Goal: Task Accomplishment & Management: Manage account settings

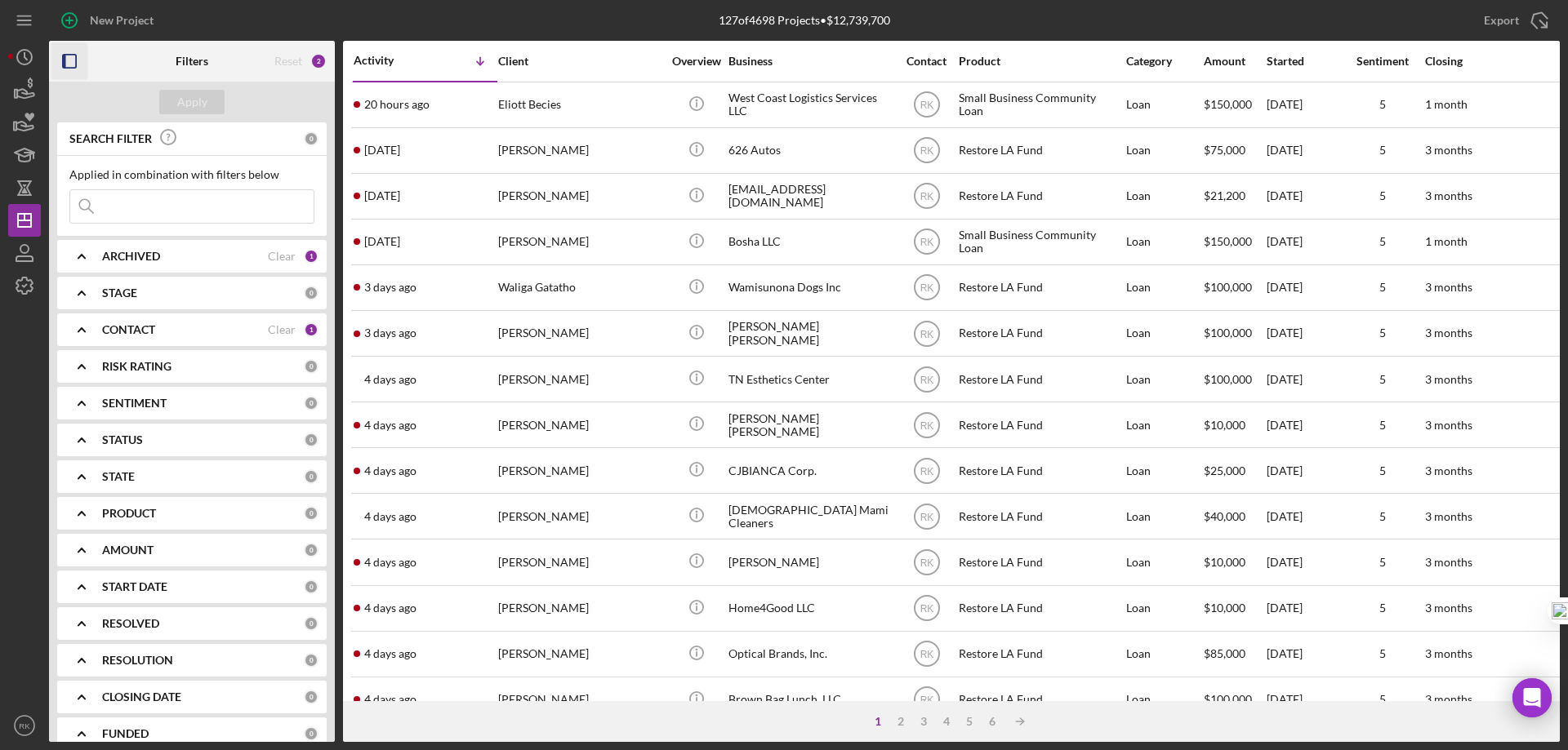
click at [70, 59] on icon "button" at bounding box center [70, 62] width 37 height 37
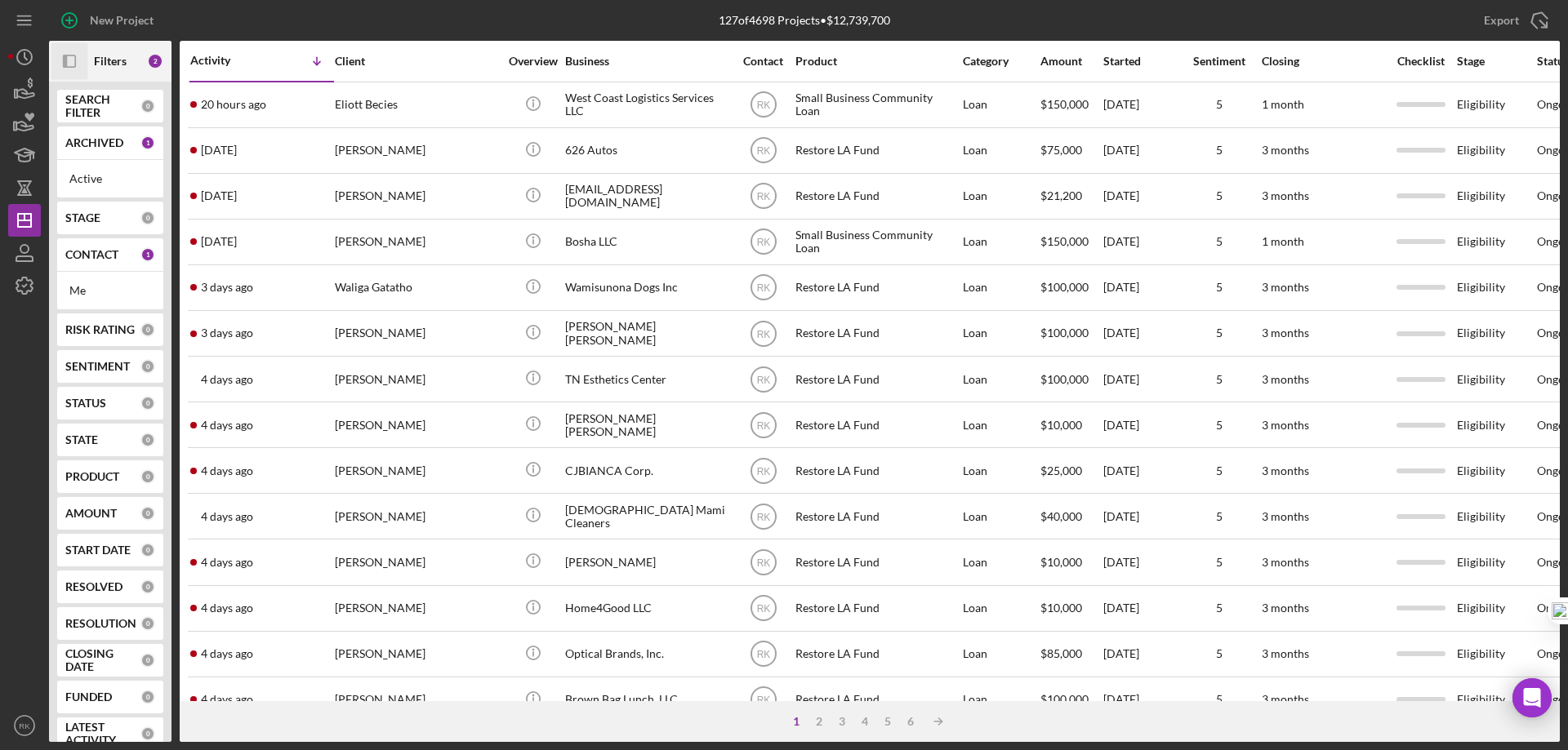
drag, startPoint x: 95, startPoint y: 254, endPoint x: 131, endPoint y: 324, distance: 78.7
click at [96, 254] on b "CONTACT" at bounding box center [92, 254] width 53 height 13
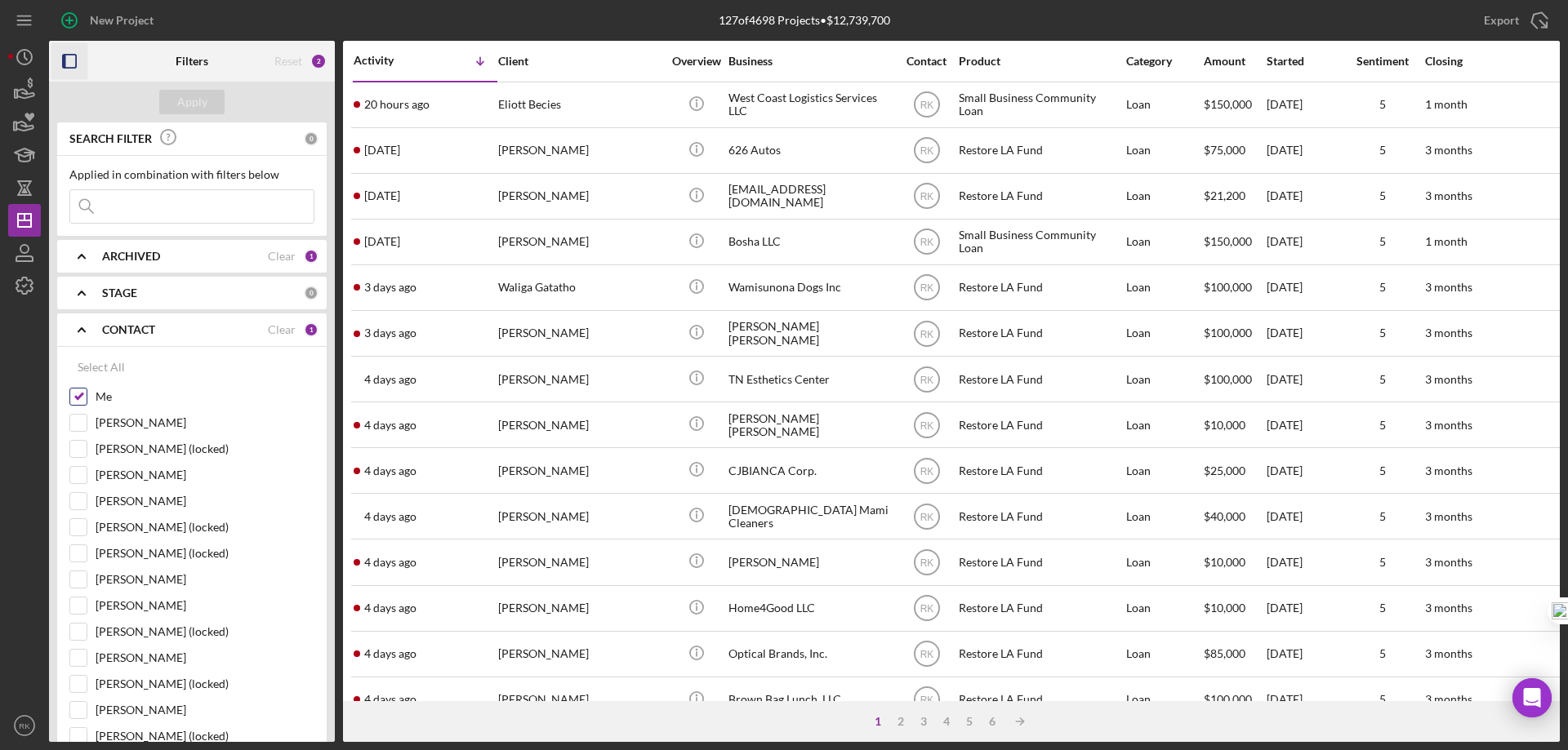
click at [78, 398] on input "Me" at bounding box center [78, 397] width 16 height 16
checkbox input "false"
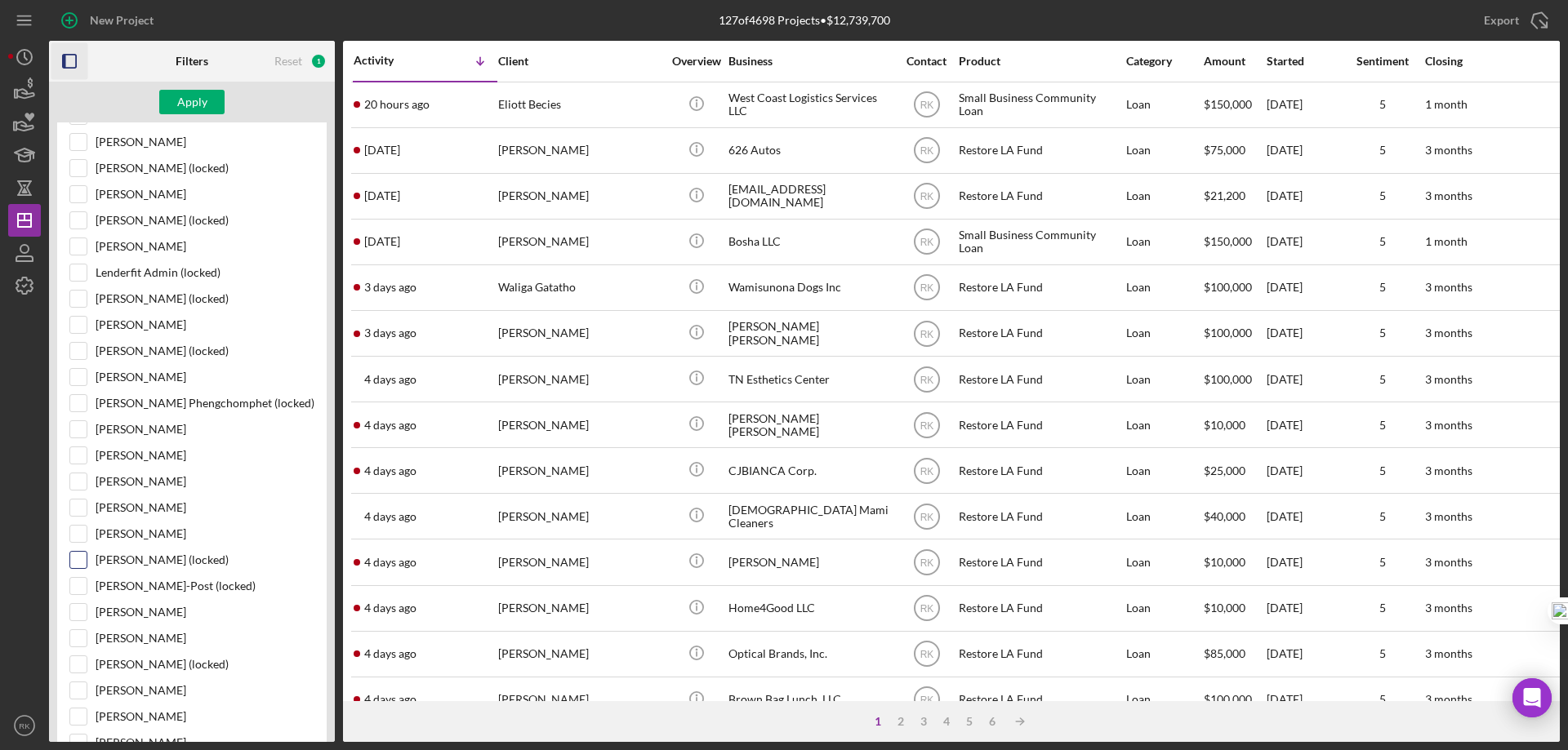
scroll to position [517, 0]
click at [82, 640] on input "[PERSON_NAME]" at bounding box center [78, 638] width 16 height 16
checkbox input "true"
click at [198, 103] on div "Apply" at bounding box center [193, 102] width 30 height 25
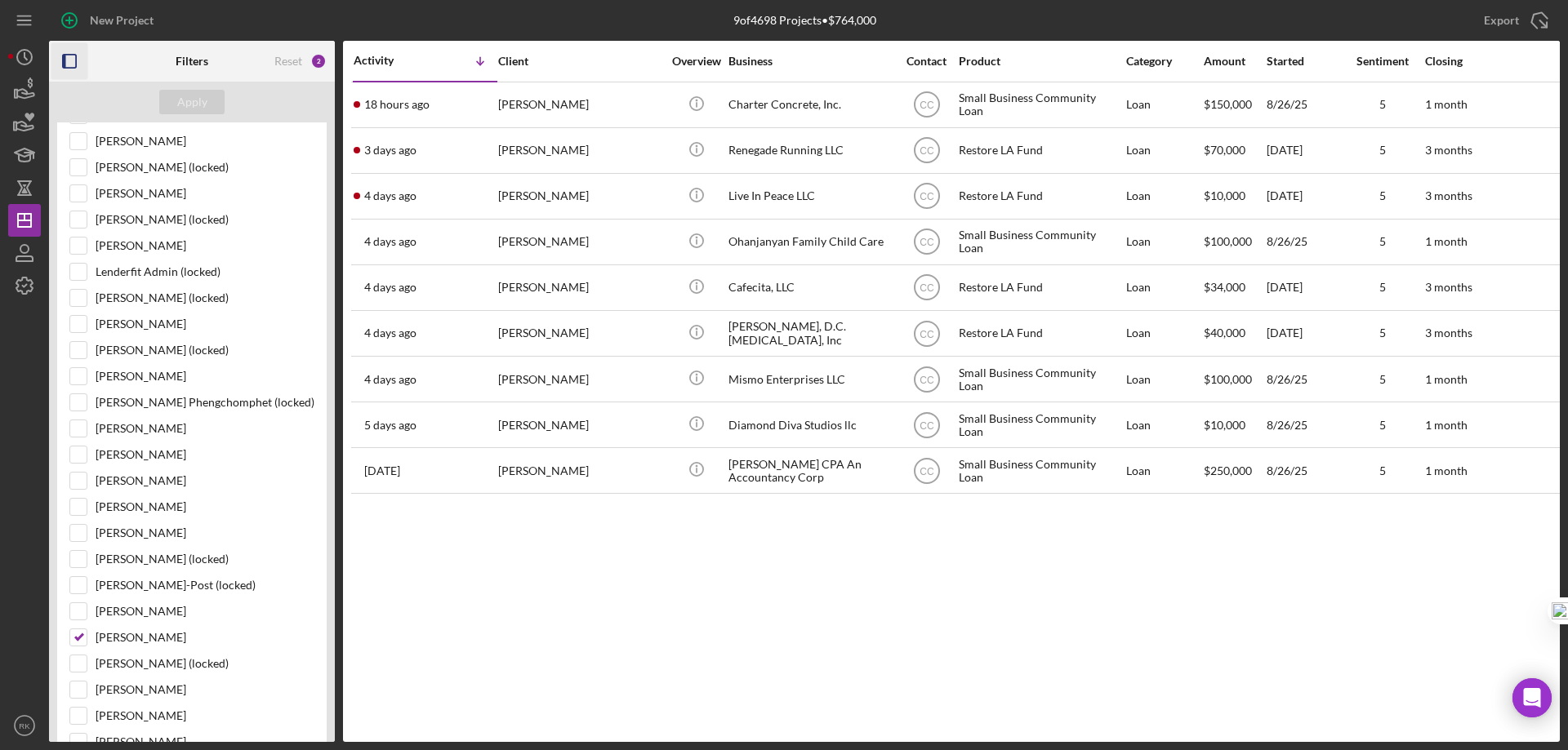
click at [71, 64] on icon "button" at bounding box center [70, 62] width 37 height 37
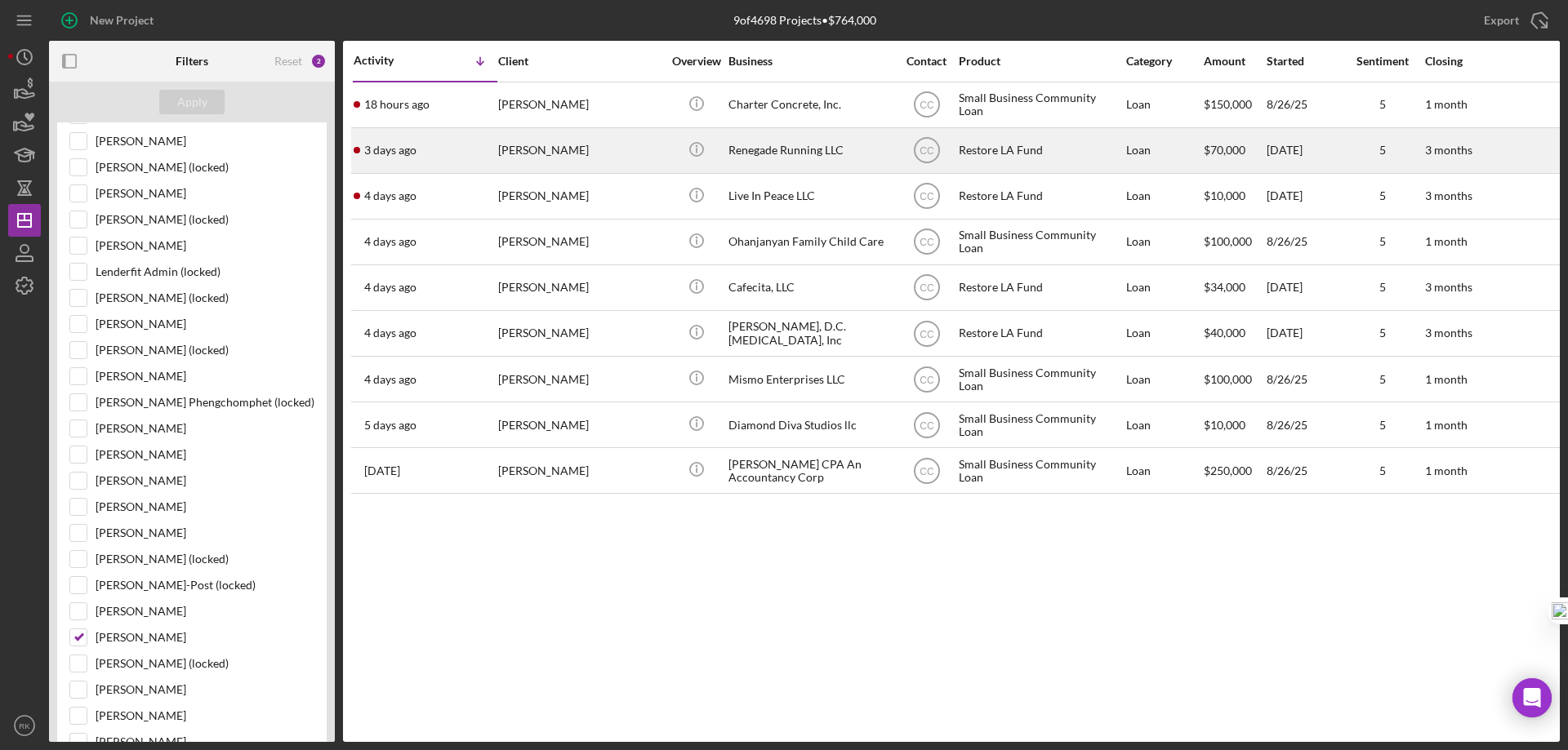
scroll to position [34, 0]
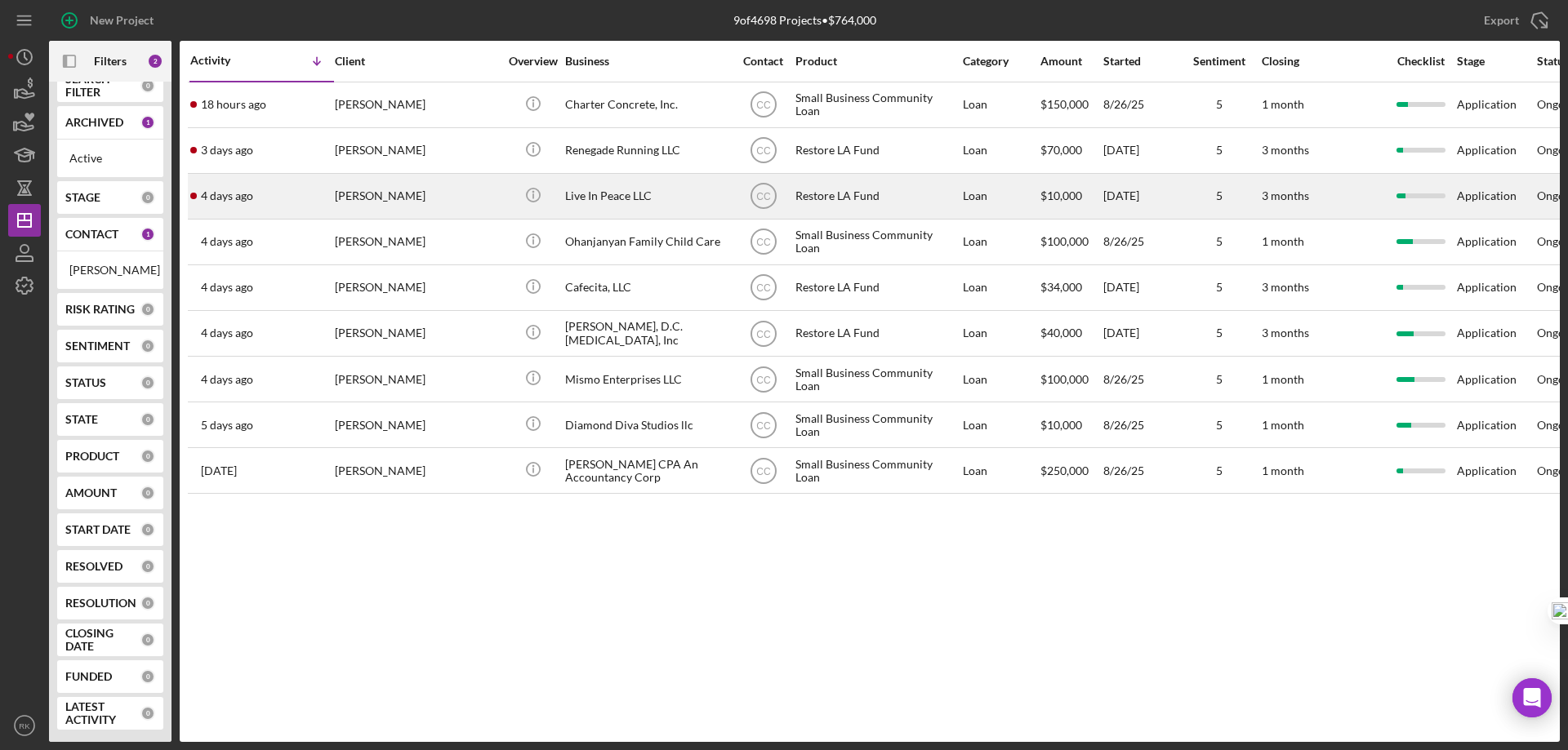
click at [603, 199] on div "Live In Peace LLC" at bounding box center [647, 196] width 164 height 43
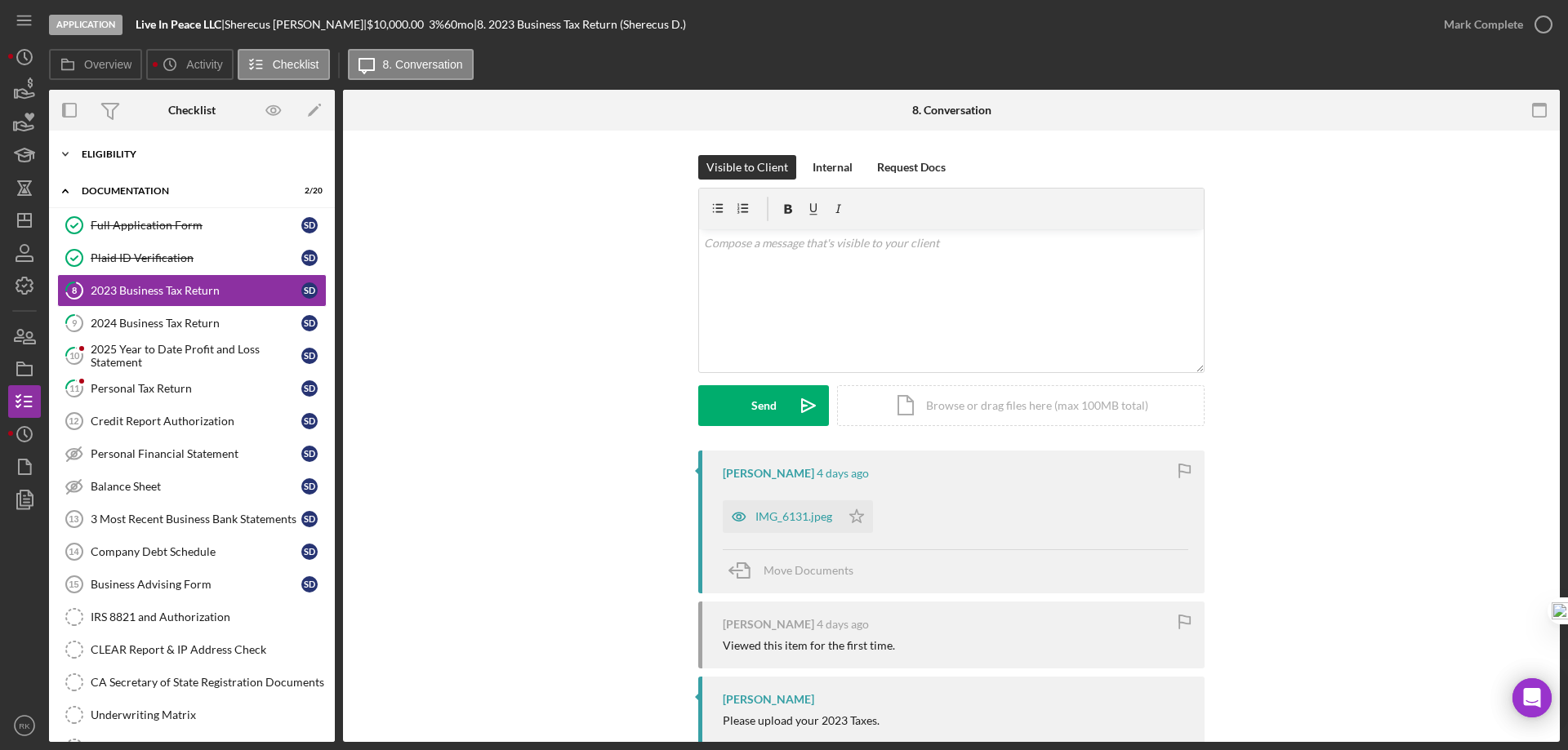
click at [110, 154] on div "Eligibility" at bounding box center [197, 154] width 232 height 10
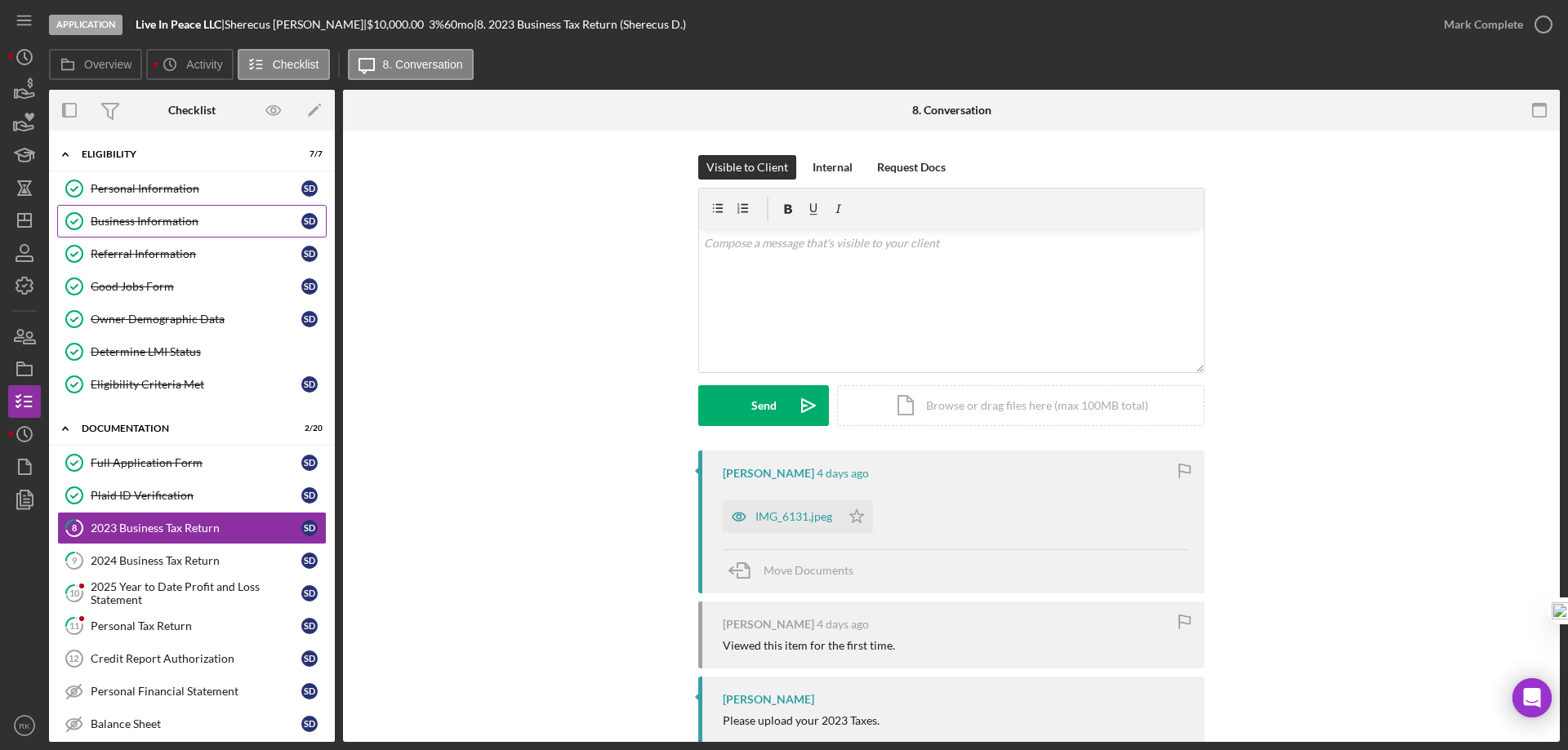
click at [147, 218] on div "Business Information" at bounding box center [196, 221] width 210 height 13
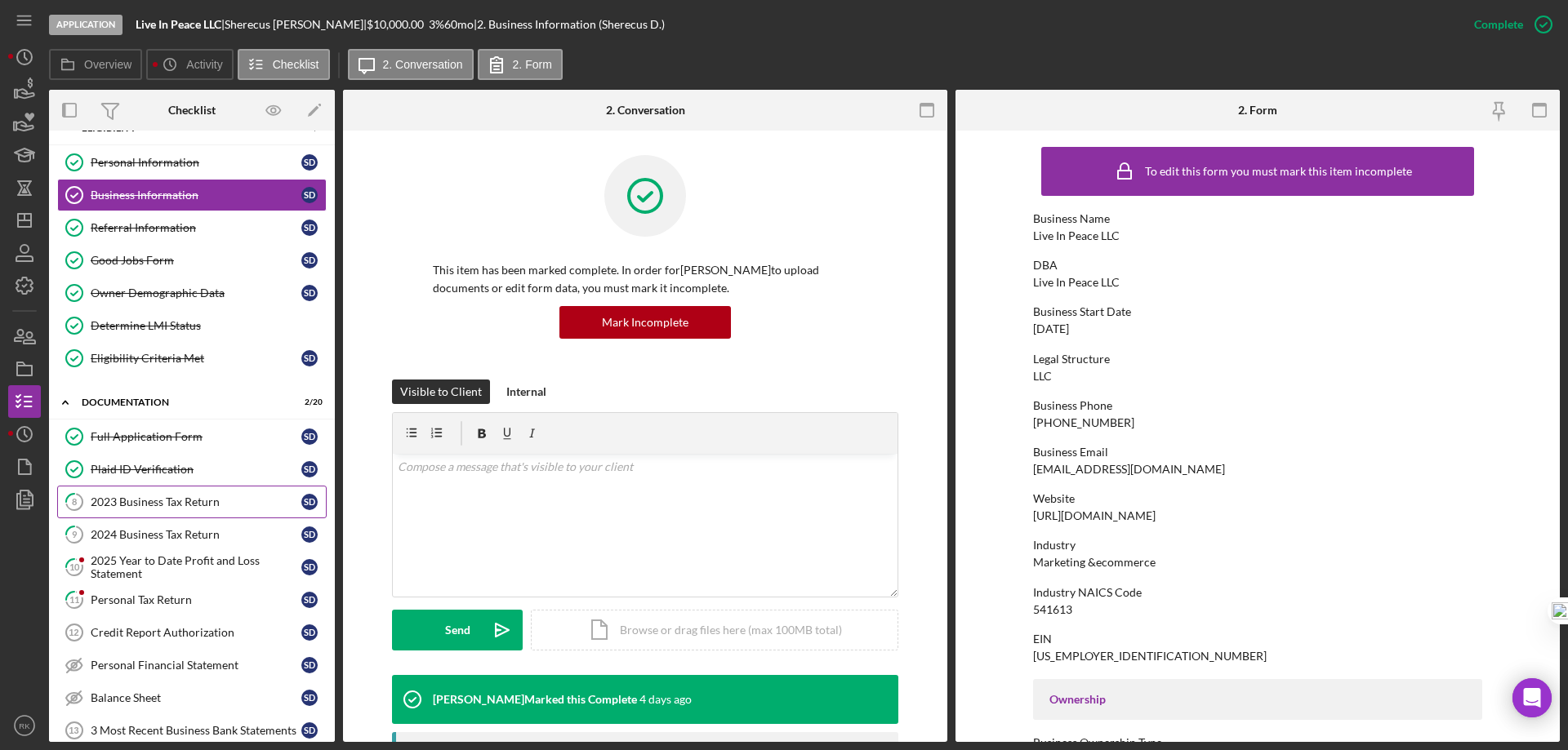
click at [148, 507] on div "2023 Business Tax Return" at bounding box center [196, 502] width 210 height 13
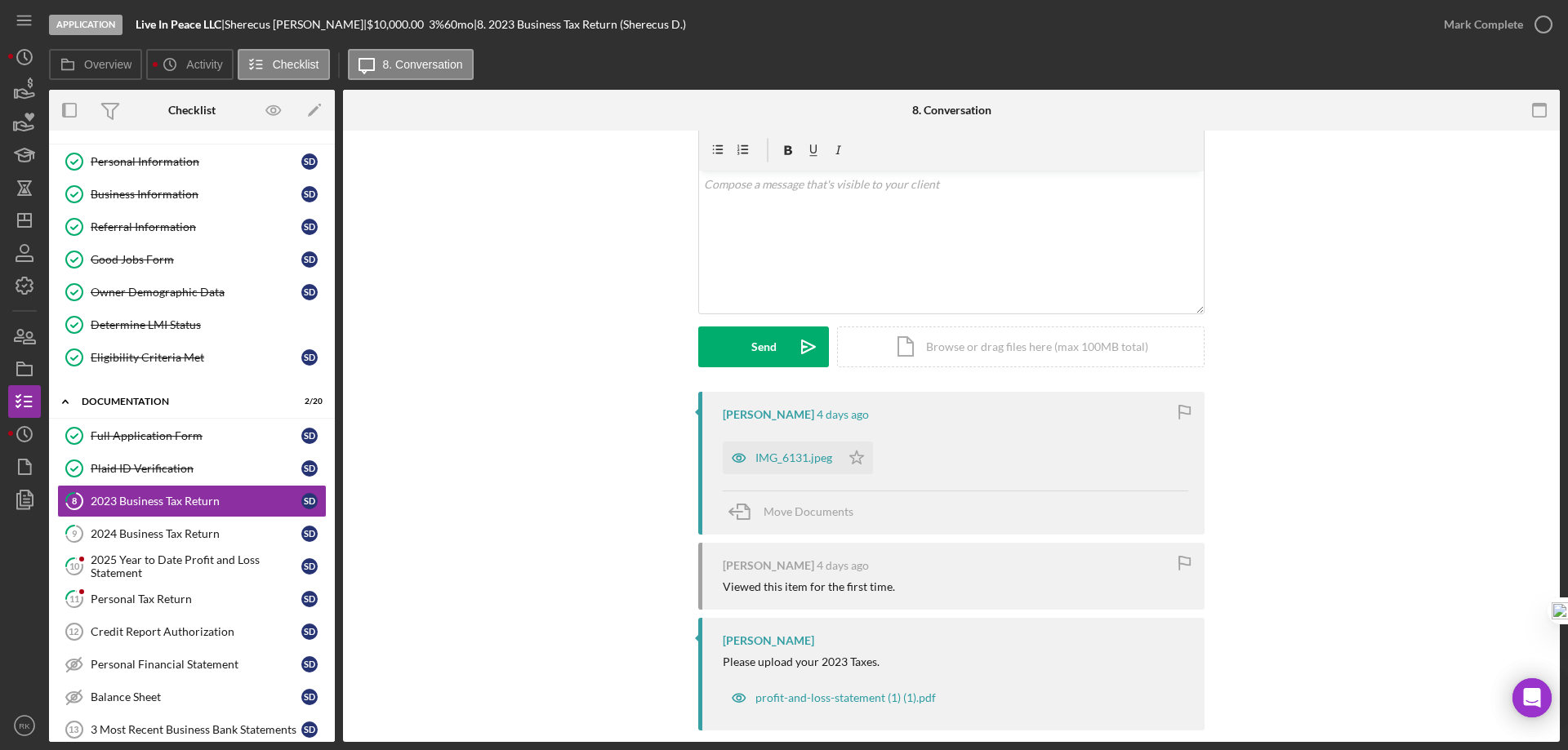
scroll to position [80, 0]
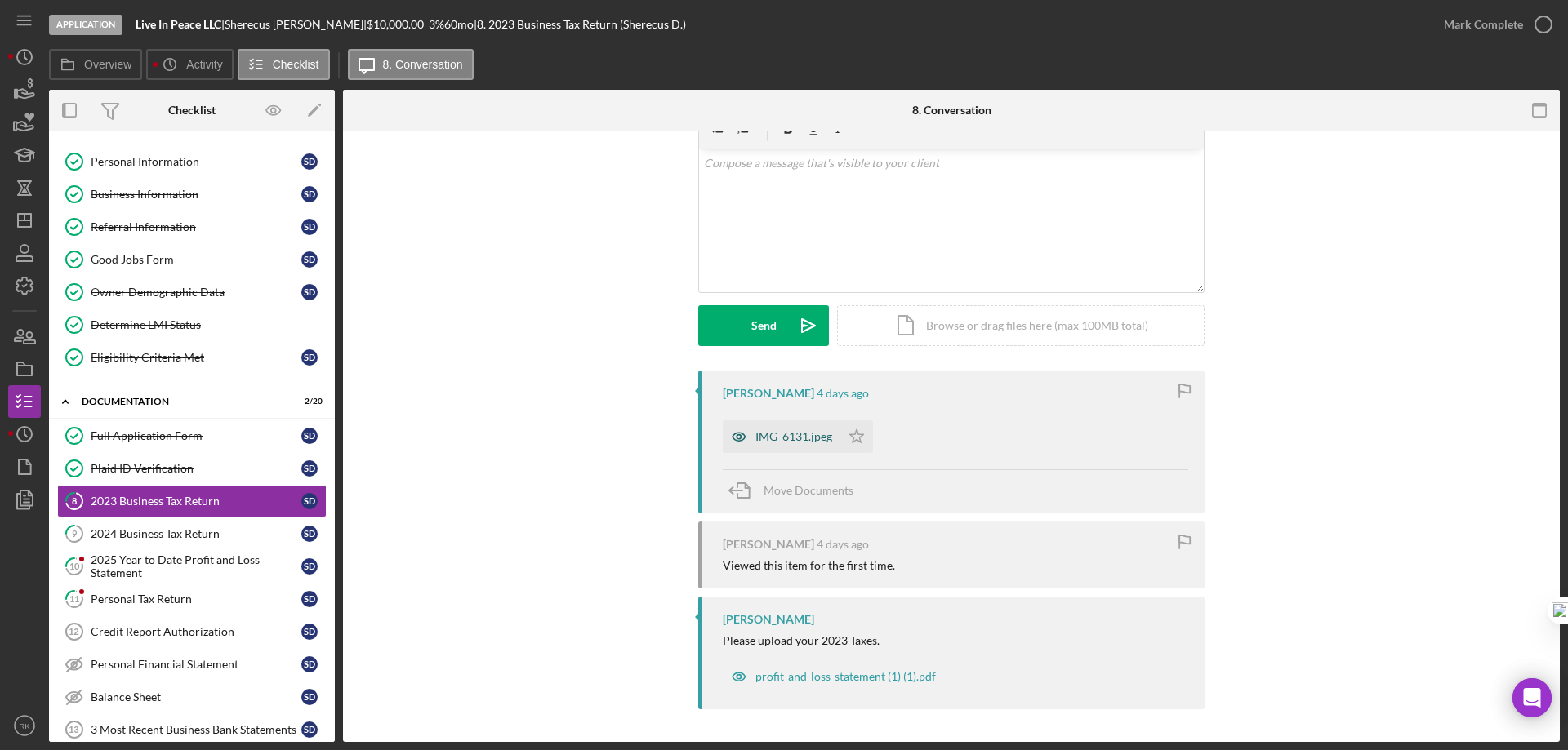
click at [784, 444] on div "IMG_6131.jpeg" at bounding box center [781, 436] width 118 height 33
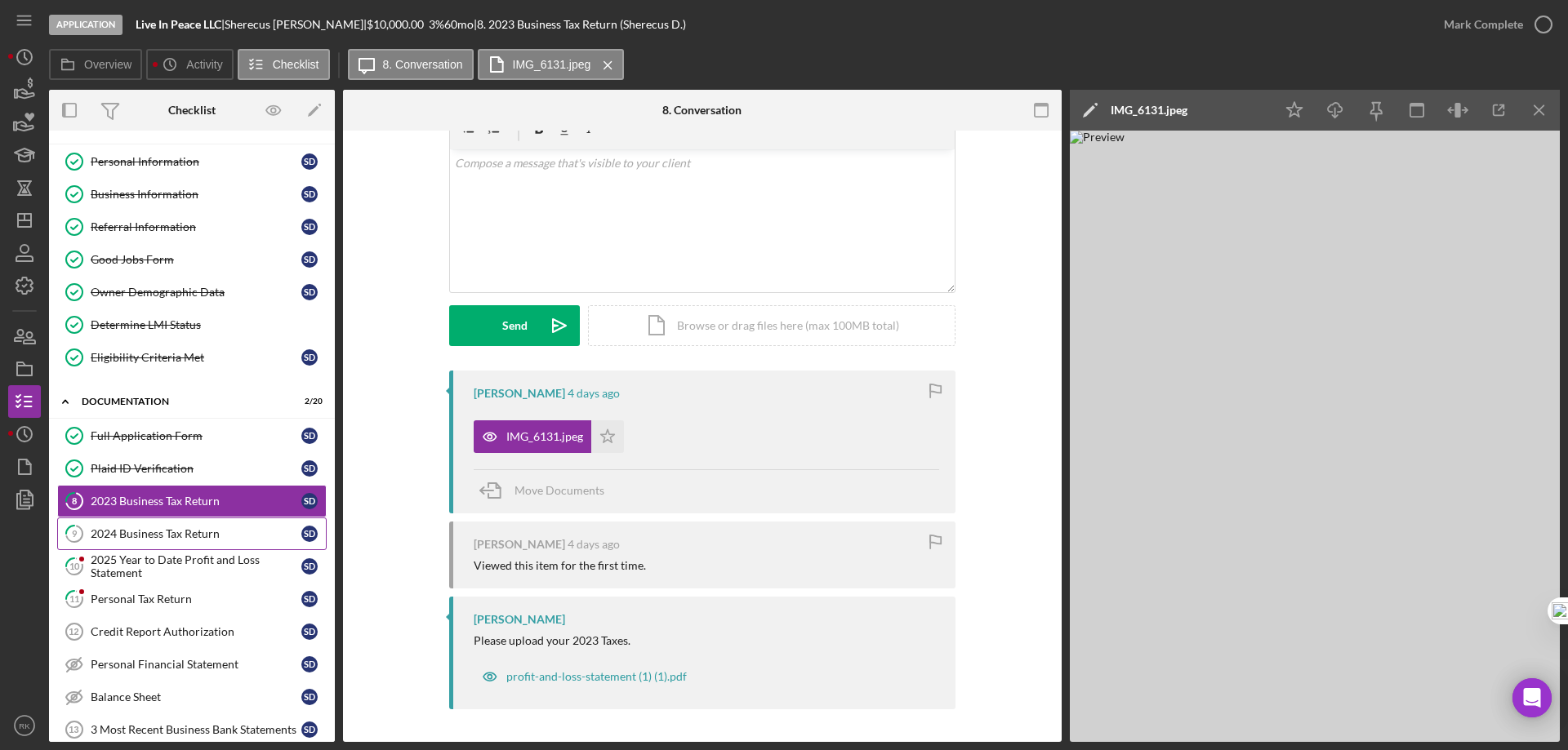
click at [155, 534] on div "2024 Business Tax Return" at bounding box center [196, 534] width 210 height 13
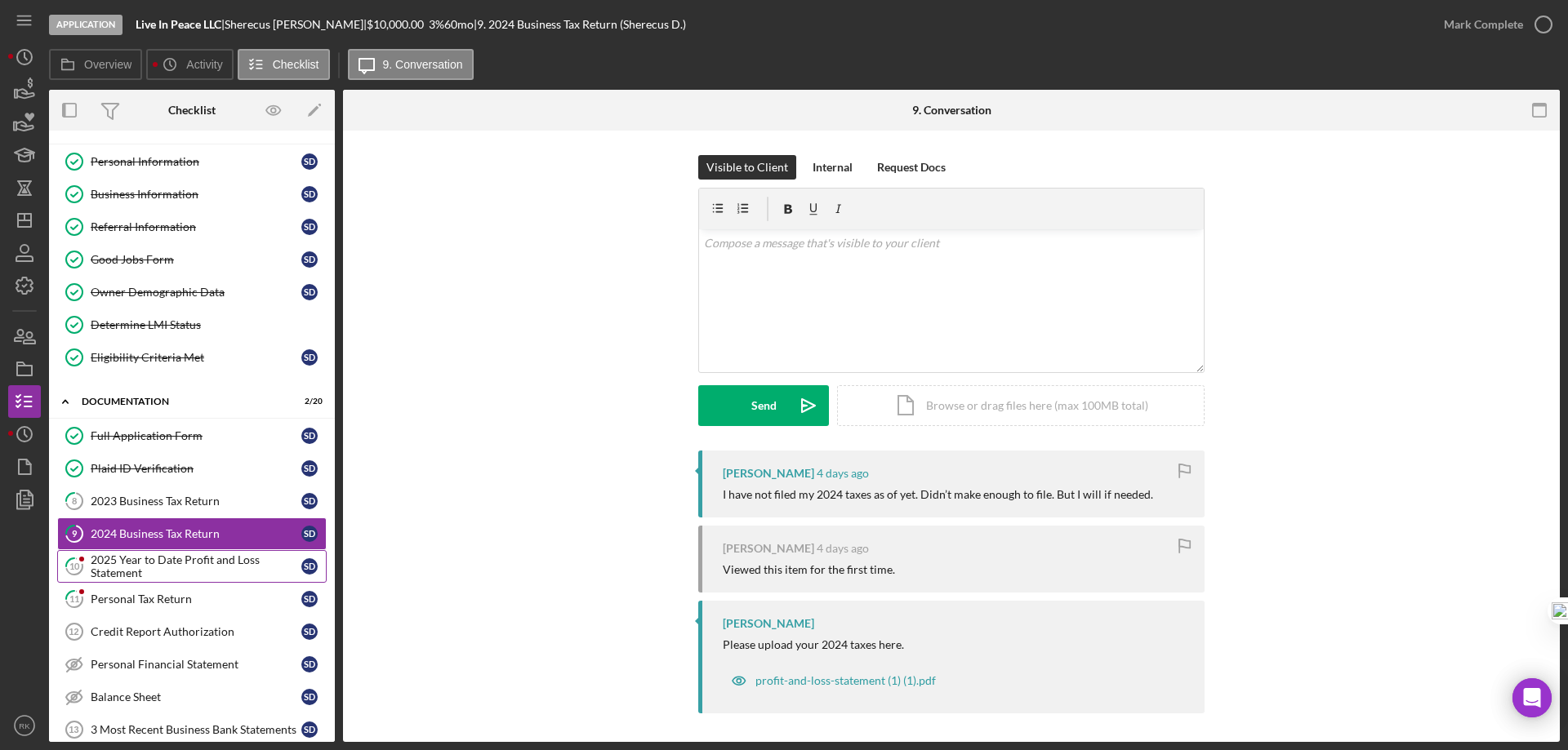
click at [160, 567] on div "2025 Year to Date Profit and Loss Statement" at bounding box center [196, 567] width 210 height 27
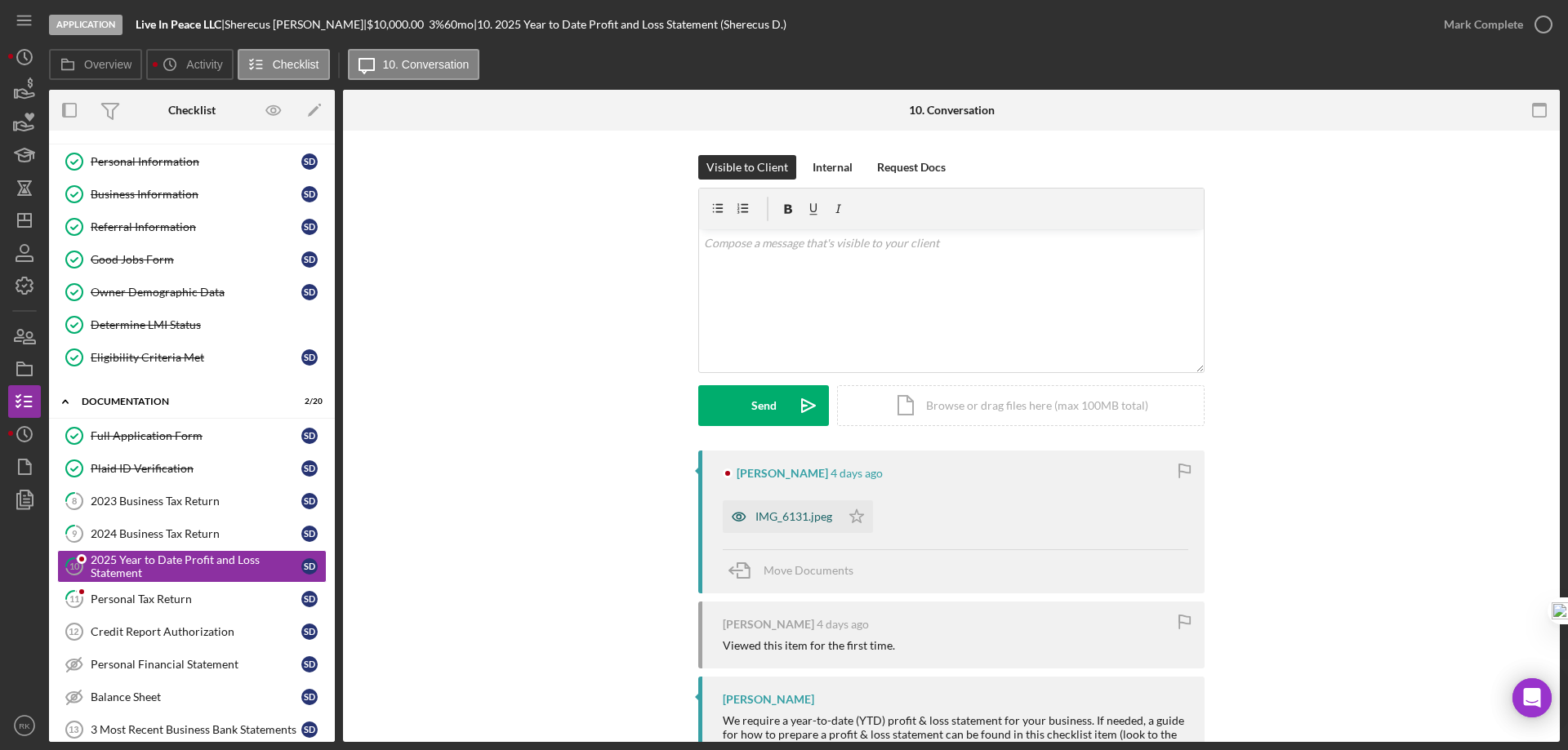
click at [808, 515] on div "IMG_6131.jpeg" at bounding box center [794, 517] width 77 height 13
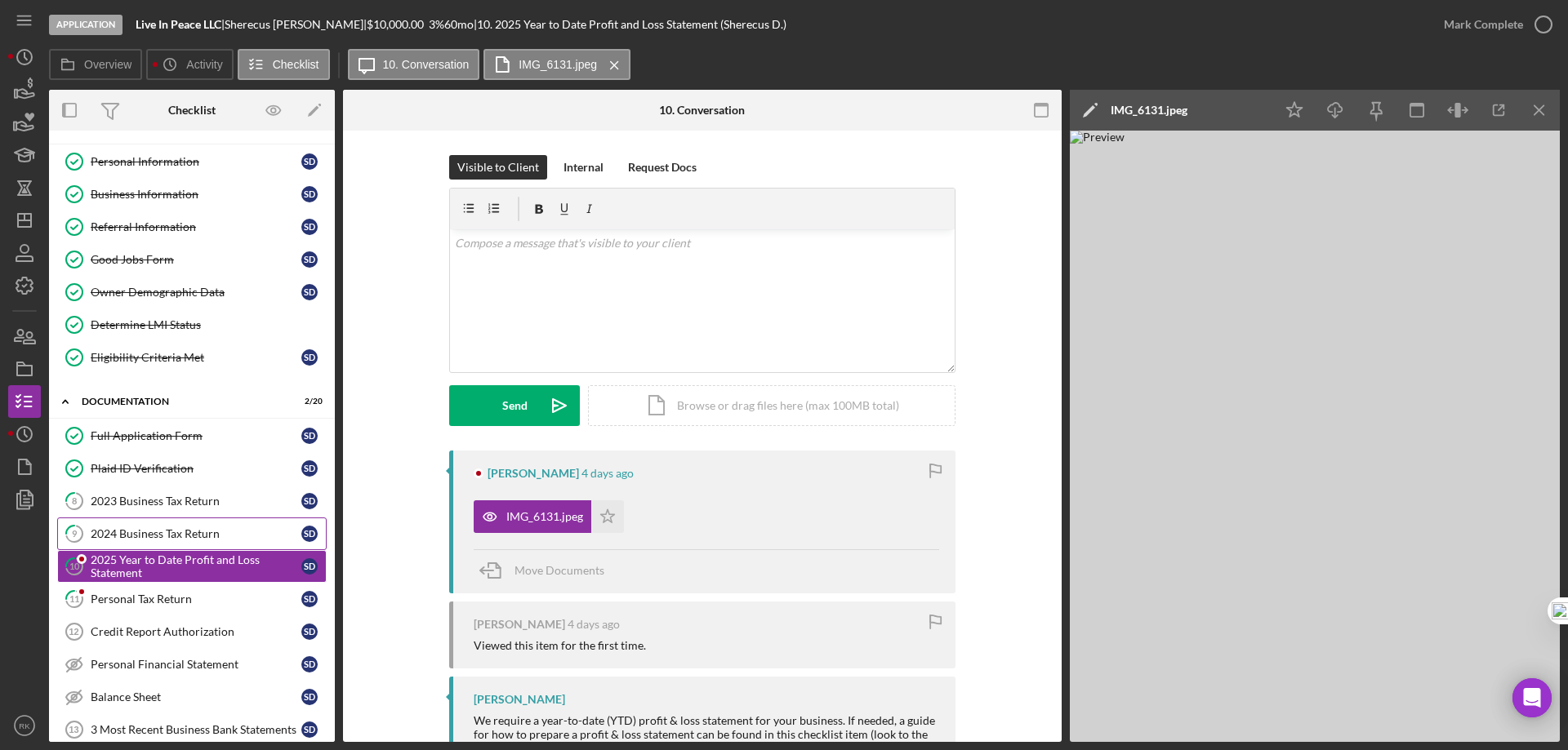
click at [137, 536] on div "2024 Business Tax Return" at bounding box center [196, 534] width 210 height 13
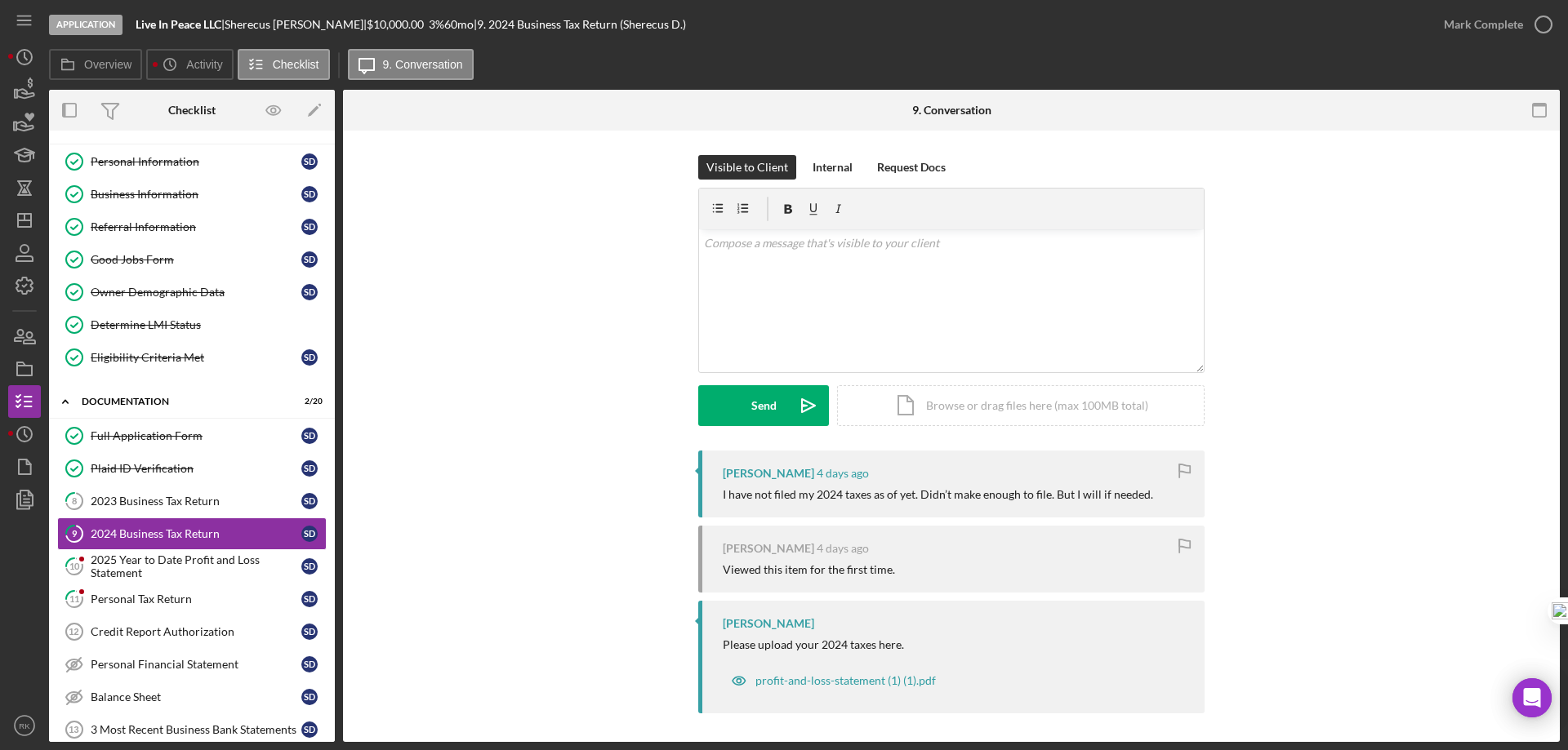
scroll to position [4, 0]
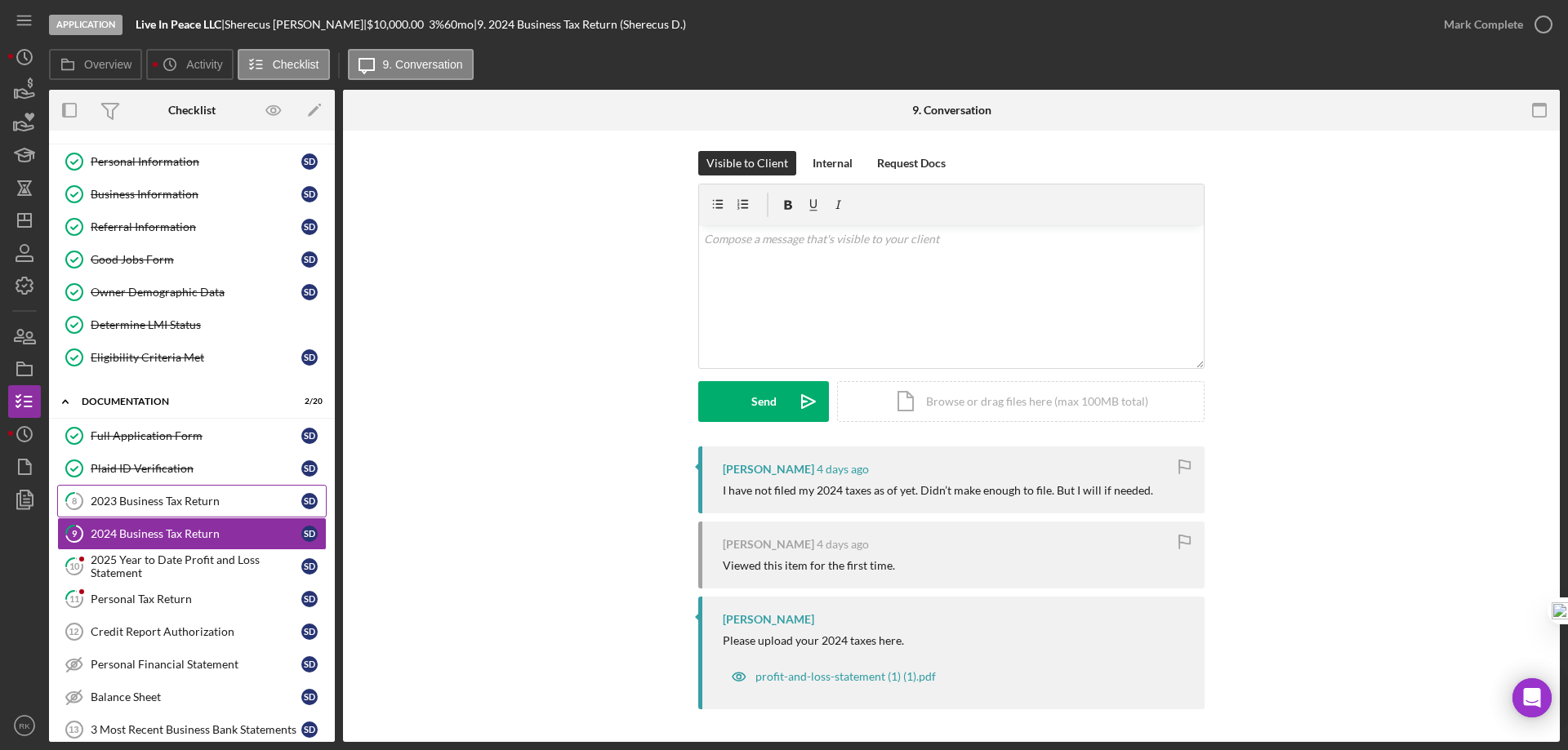
click at [157, 510] on link "8 2023 Business Tax Return S D" at bounding box center [192, 501] width 270 height 33
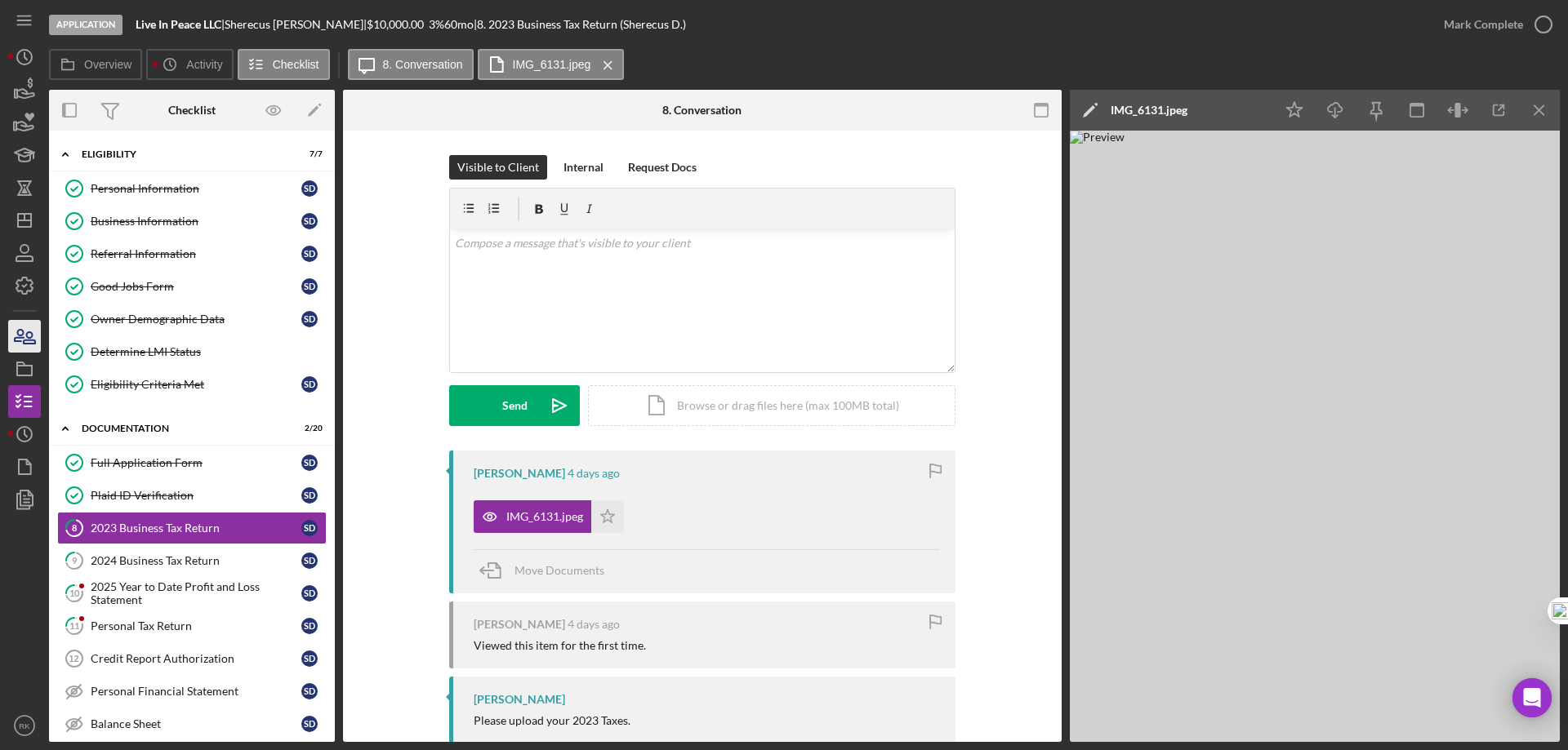
drag, startPoint x: 179, startPoint y: 218, endPoint x: 11, endPoint y: 320, distance: 196.5
click at [179, 218] on div "Business Information" at bounding box center [196, 221] width 210 height 13
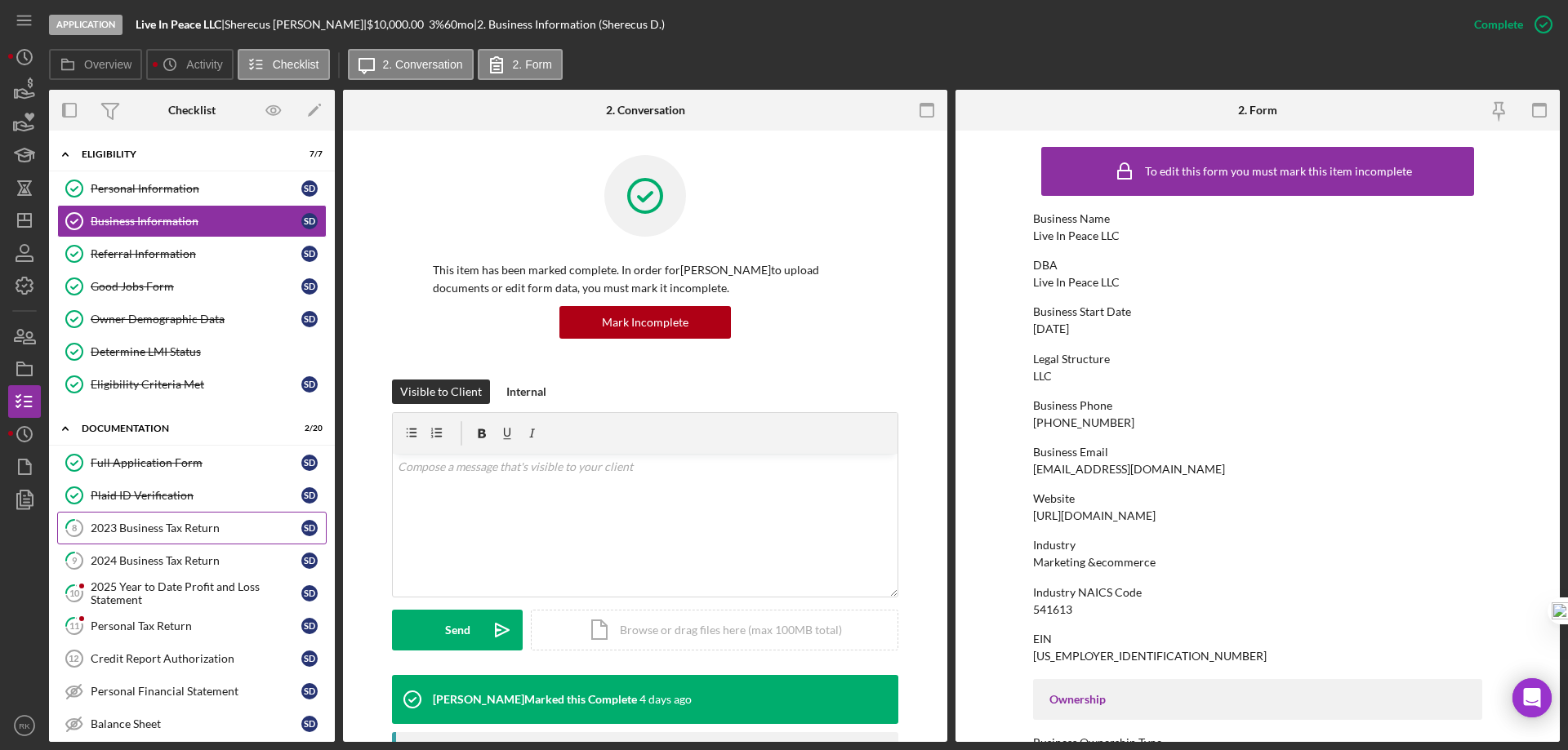
drag, startPoint x: 156, startPoint y: 541, endPoint x: 7, endPoint y: 618, distance: 167.7
click at [156, 541] on link "8 2023 Business Tax Return S D" at bounding box center [192, 527] width 270 height 33
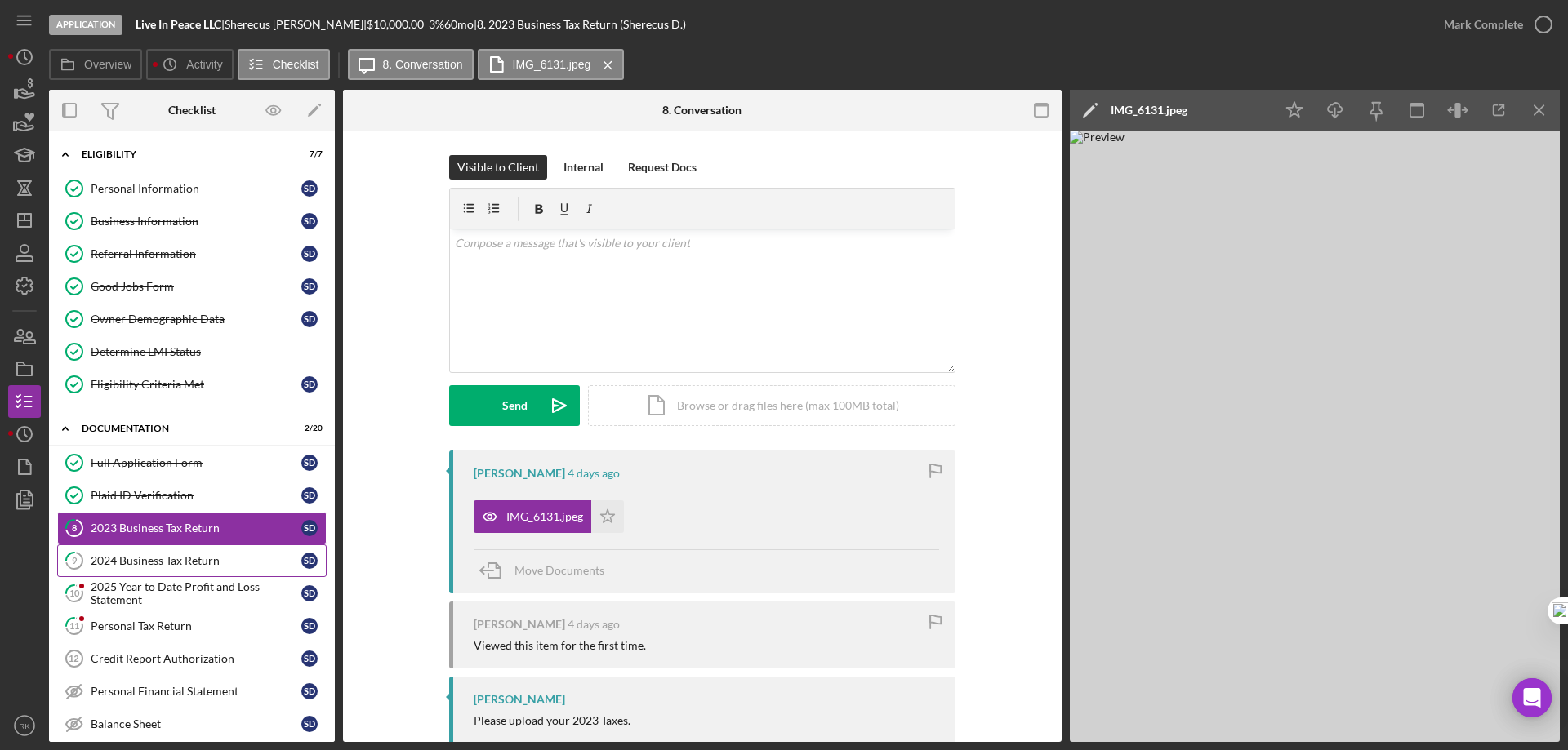
drag, startPoint x: 208, startPoint y: 555, endPoint x: 247, endPoint y: 565, distance: 40.3
click at [209, 554] on div "2024 Business Tax Return" at bounding box center [196, 560] width 210 height 13
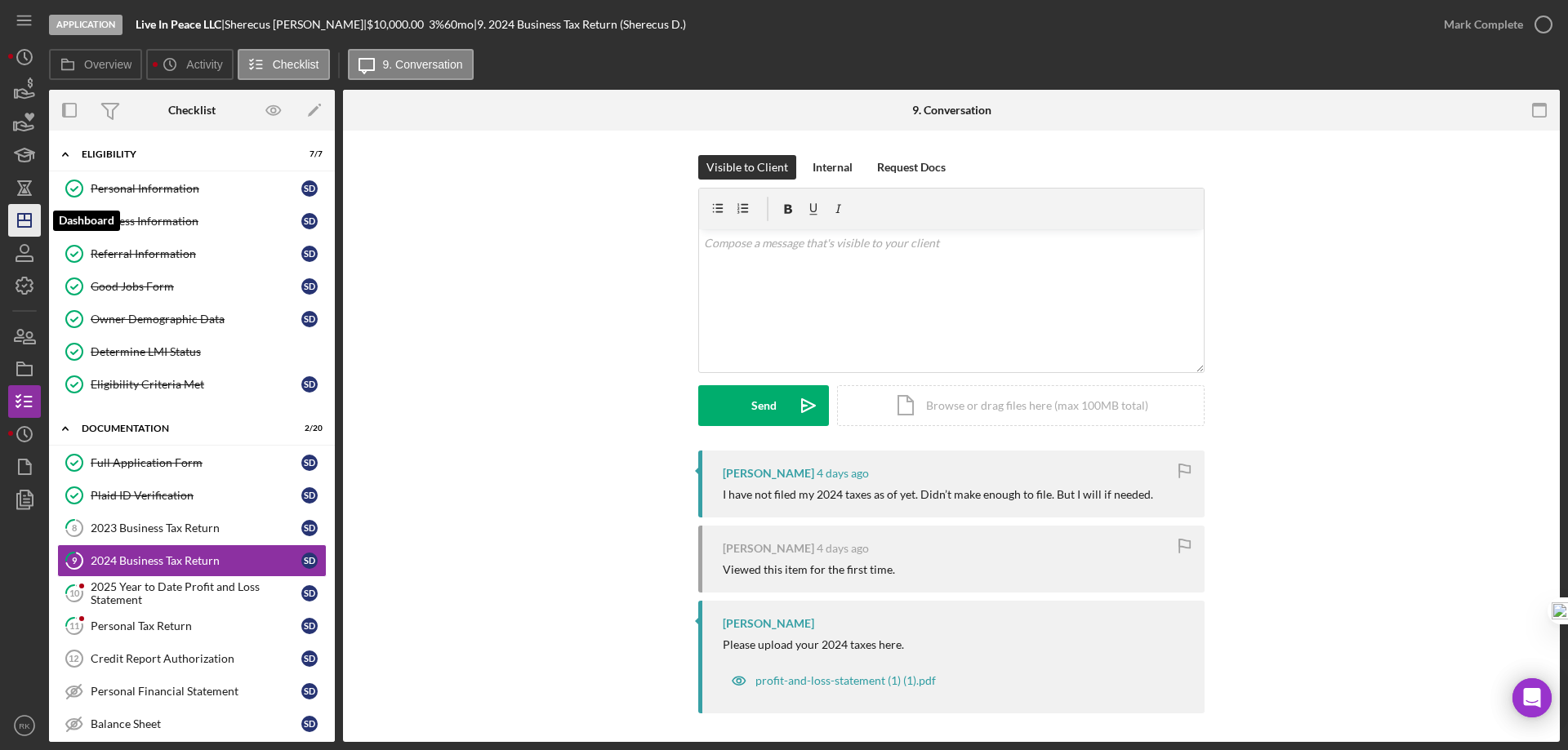
click at [29, 227] on polygon "button" at bounding box center [24, 220] width 13 height 13
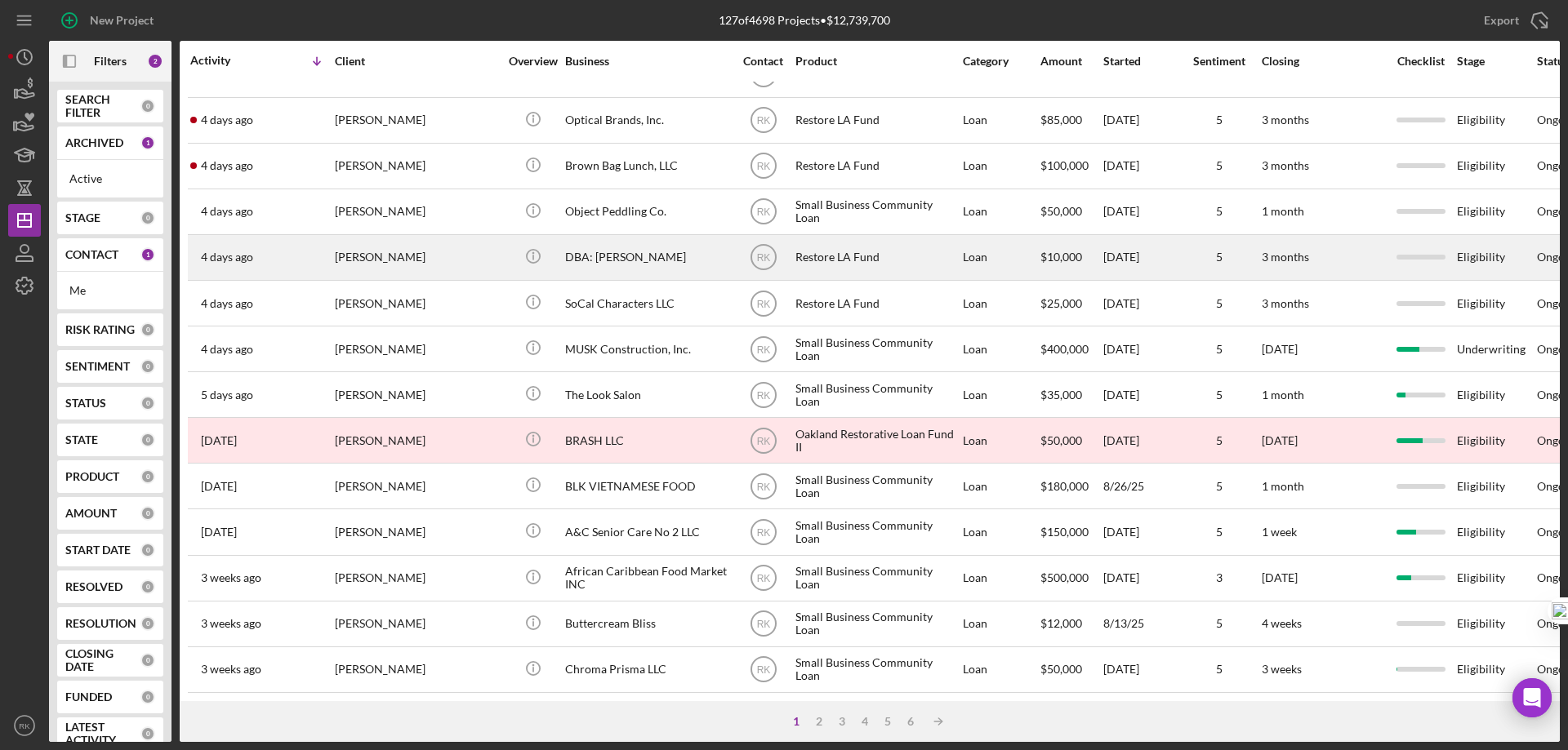
scroll to position [546, 0]
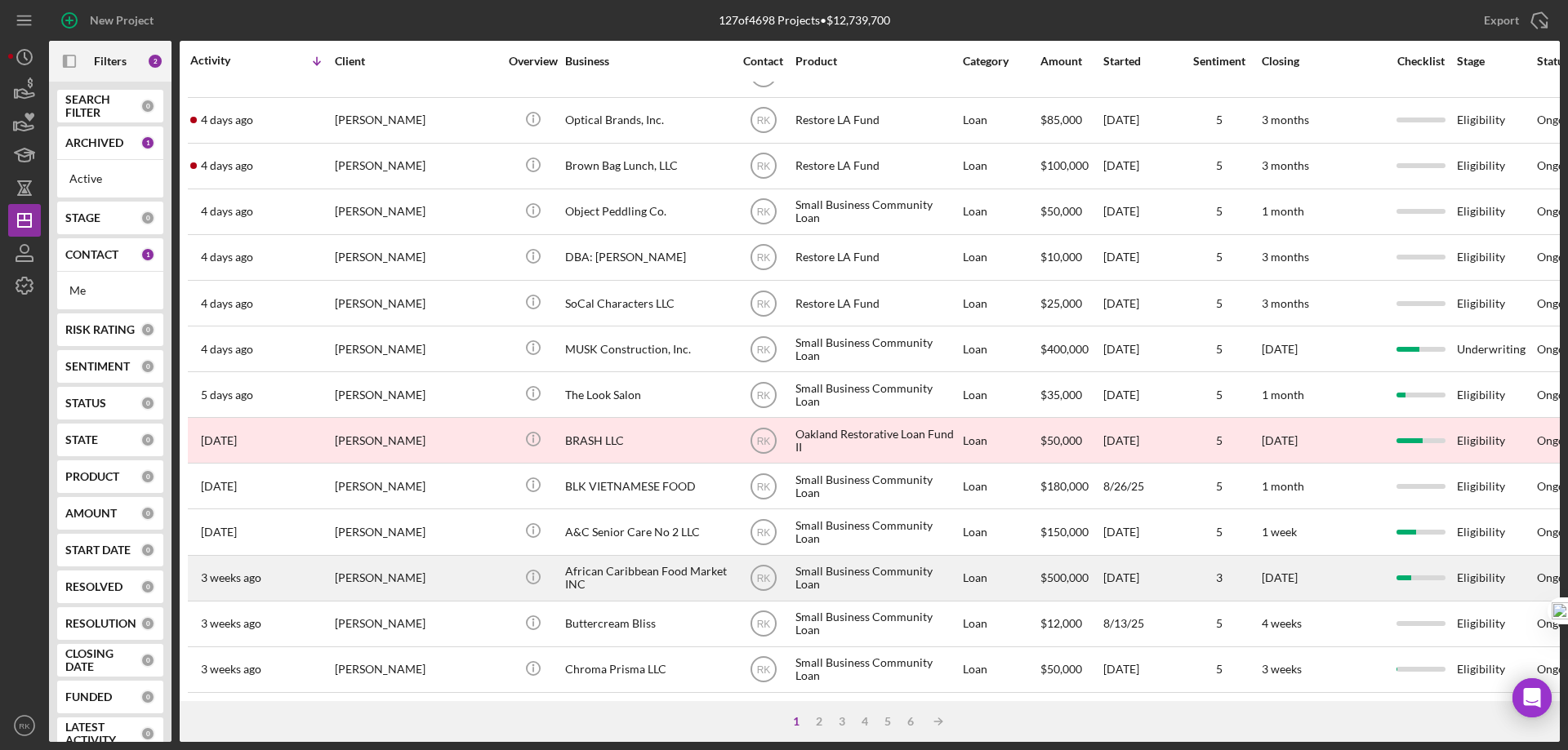
click at [594, 566] on div "African Caribbean Food Market INC" at bounding box center [647, 578] width 164 height 43
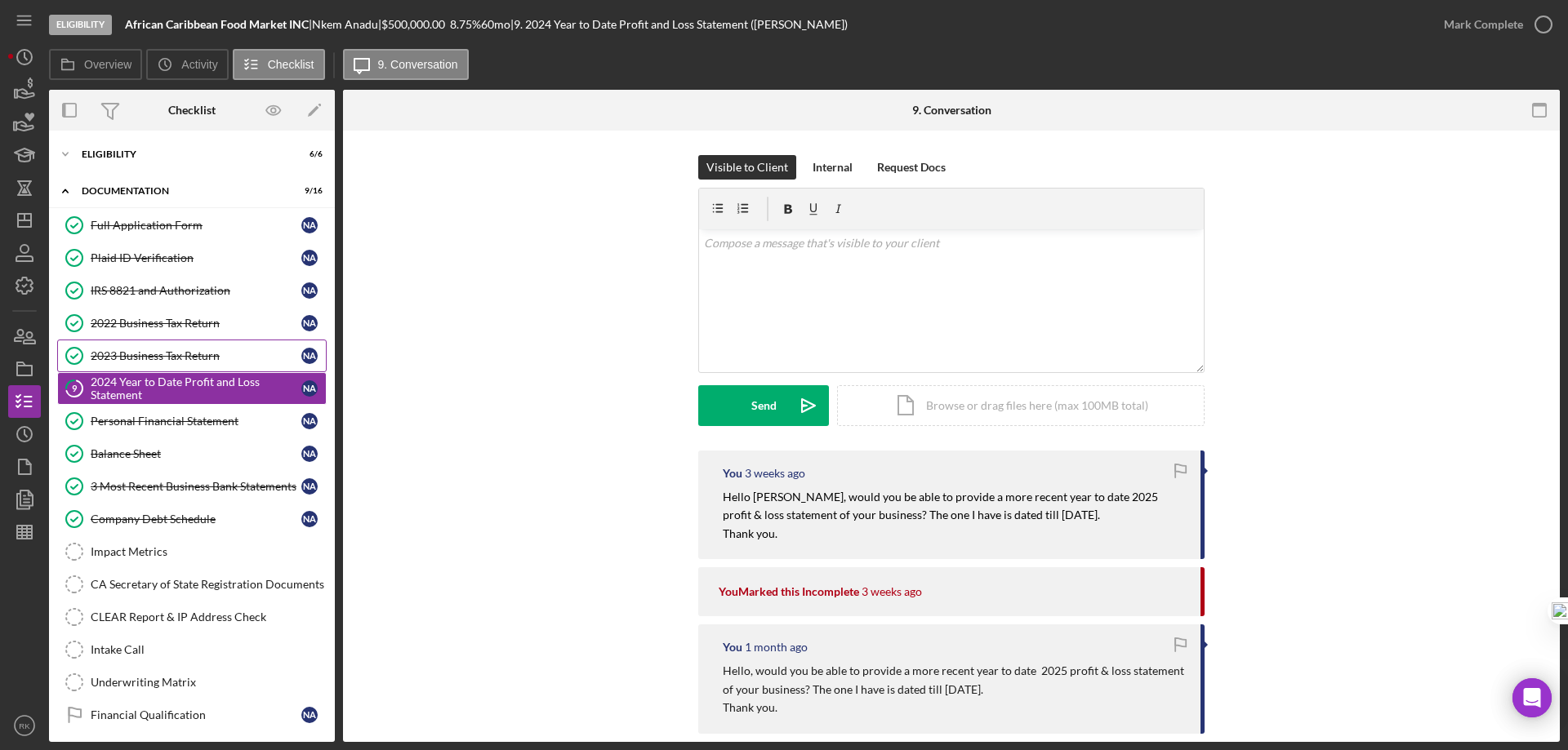
click at [195, 347] on link "2023 Business Tax Return 2023 Business Tax Return N A" at bounding box center [192, 355] width 270 height 33
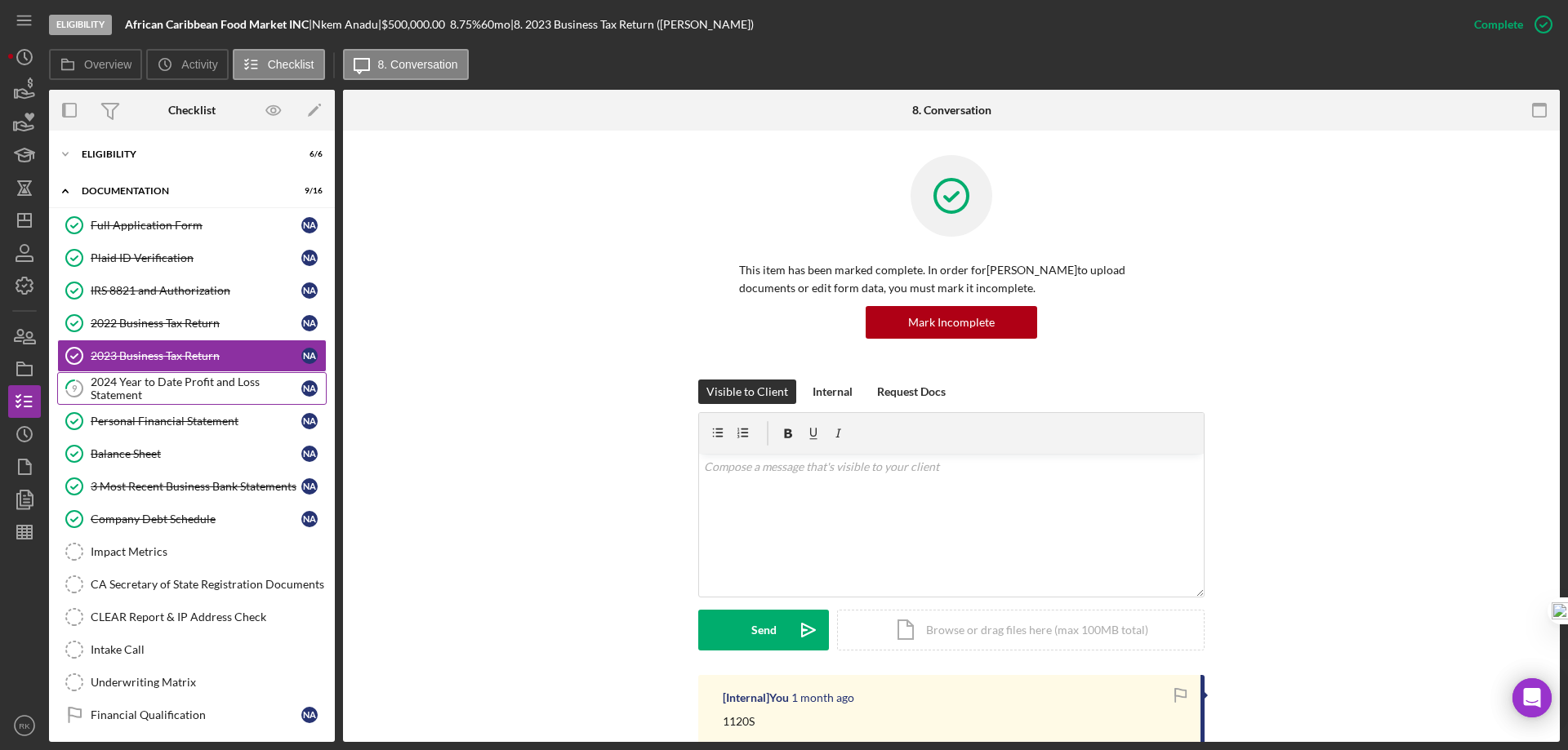
drag, startPoint x: 179, startPoint y: 381, endPoint x: 189, endPoint y: 381, distance: 10.0
click at [179, 381] on div "2024 Year to Date Profit and Loss Statement" at bounding box center [196, 389] width 210 height 27
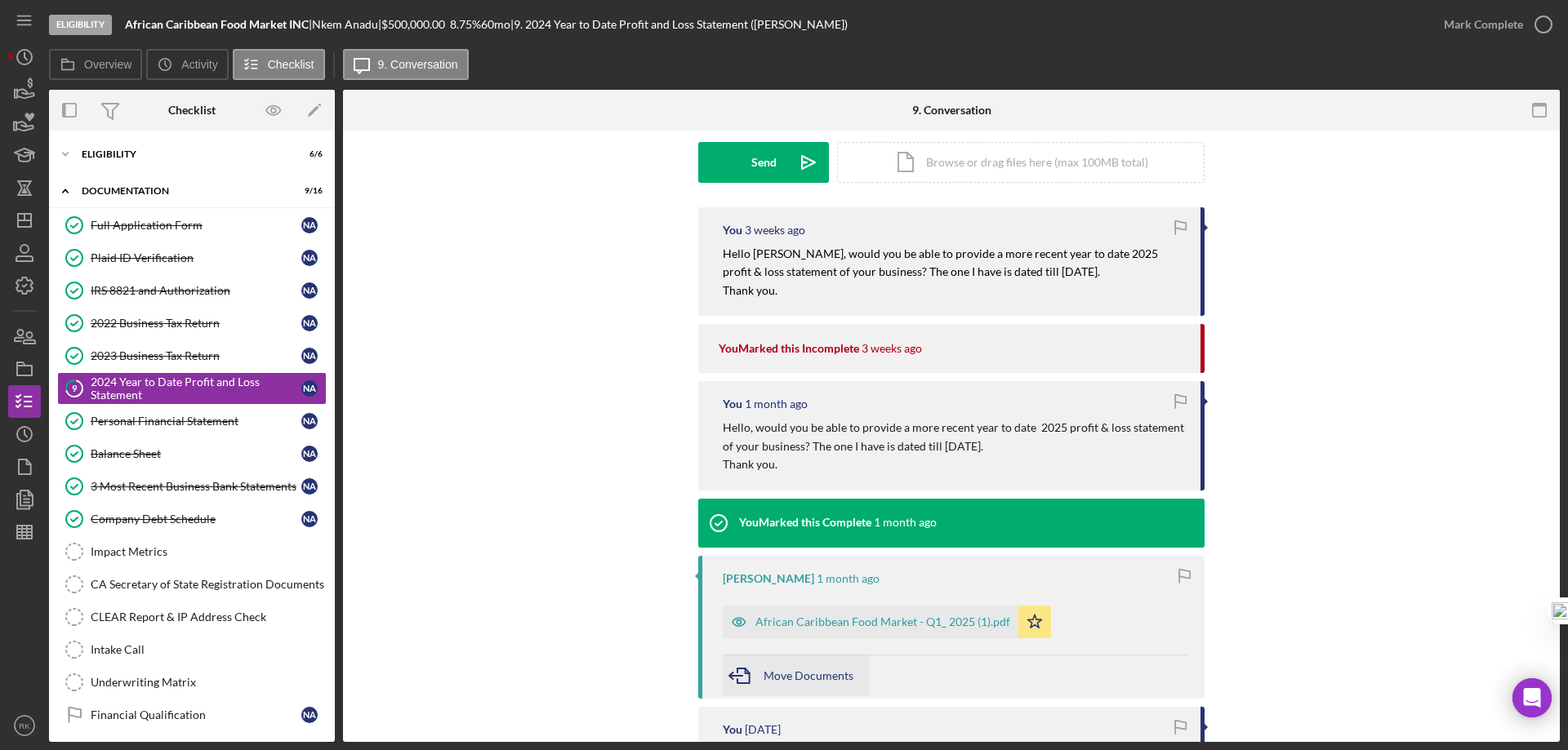
scroll to position [244, 0]
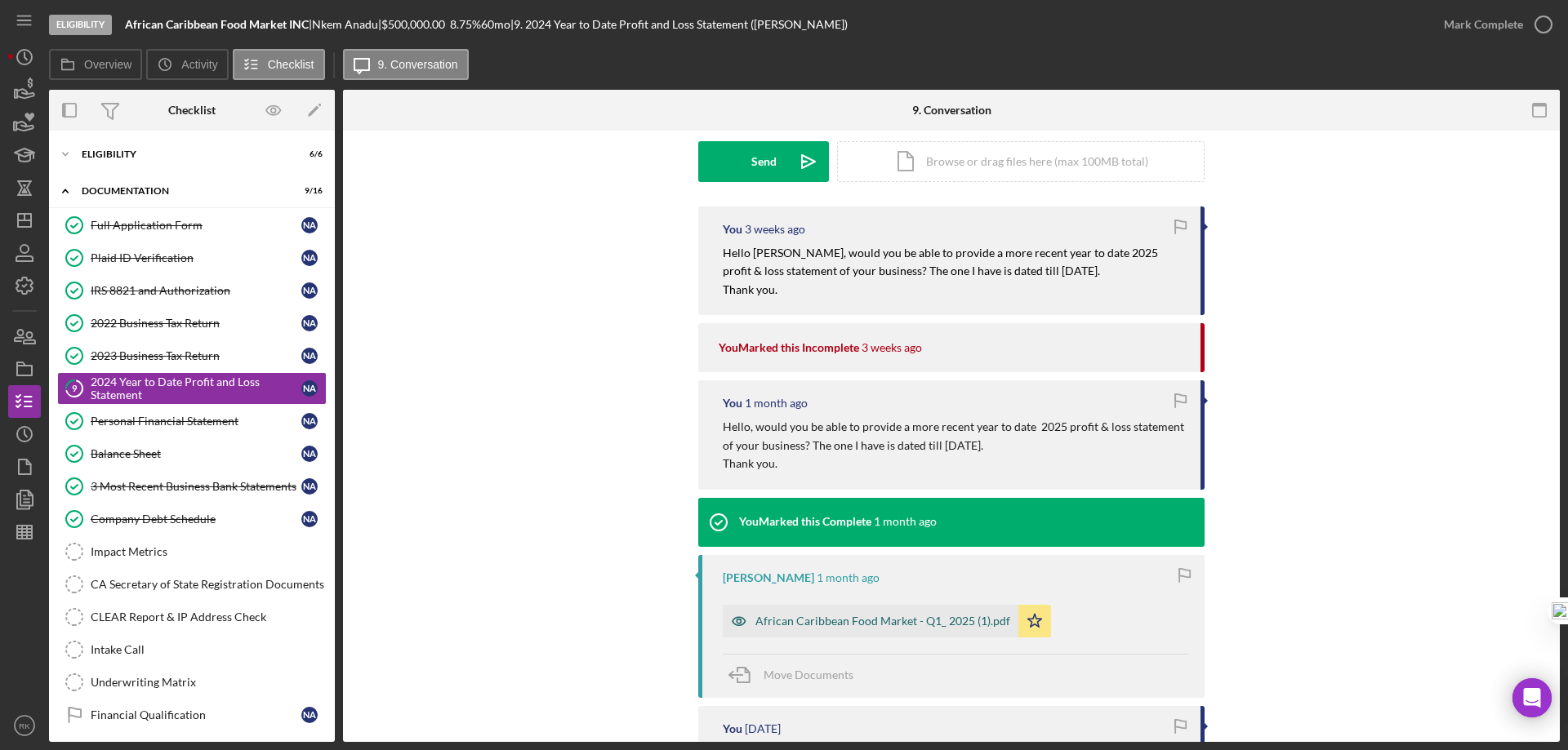
click at [867, 623] on div "African Caribbean Food Market - Q1_ 2025 (1).pdf" at bounding box center [883, 621] width 255 height 13
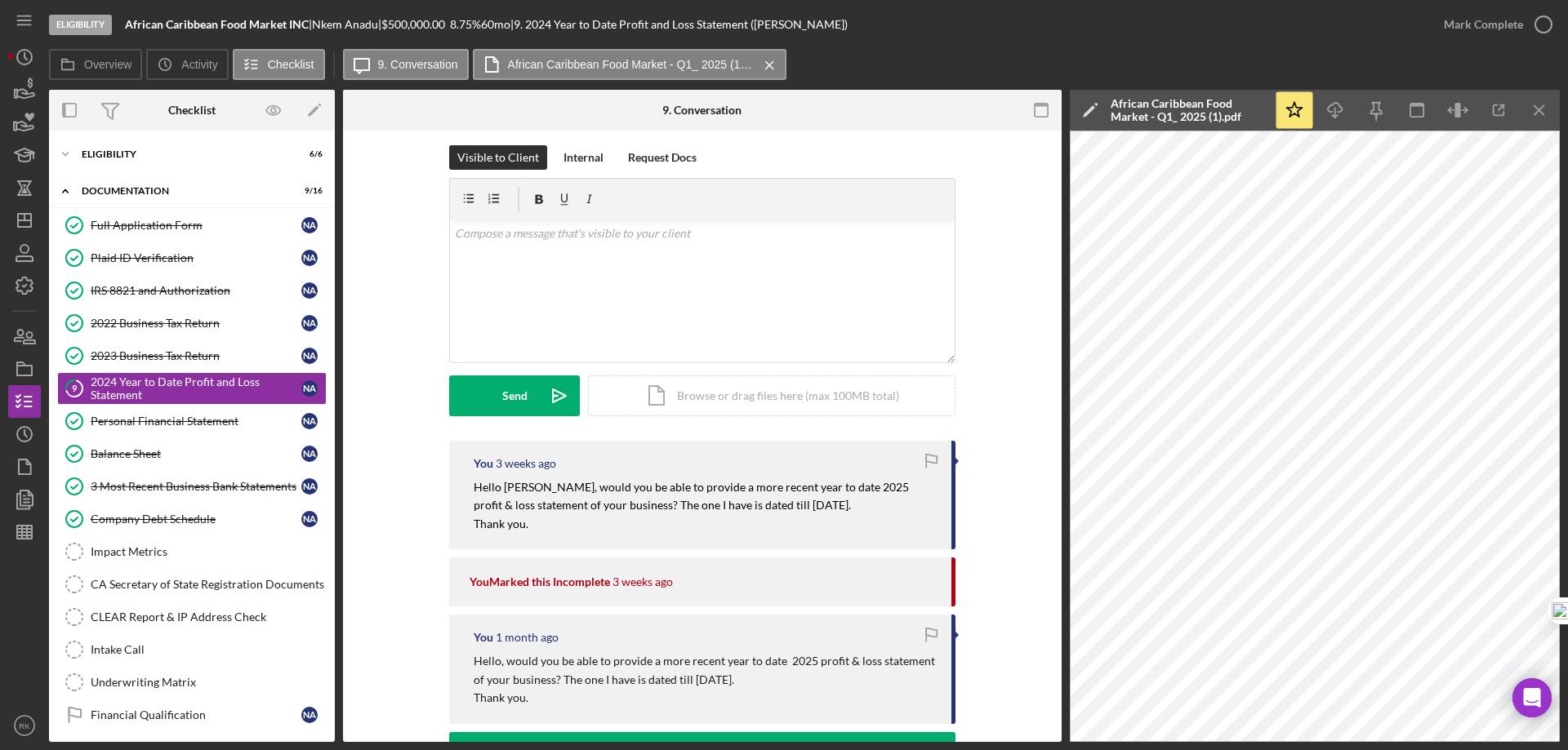
scroll to position [0, 0]
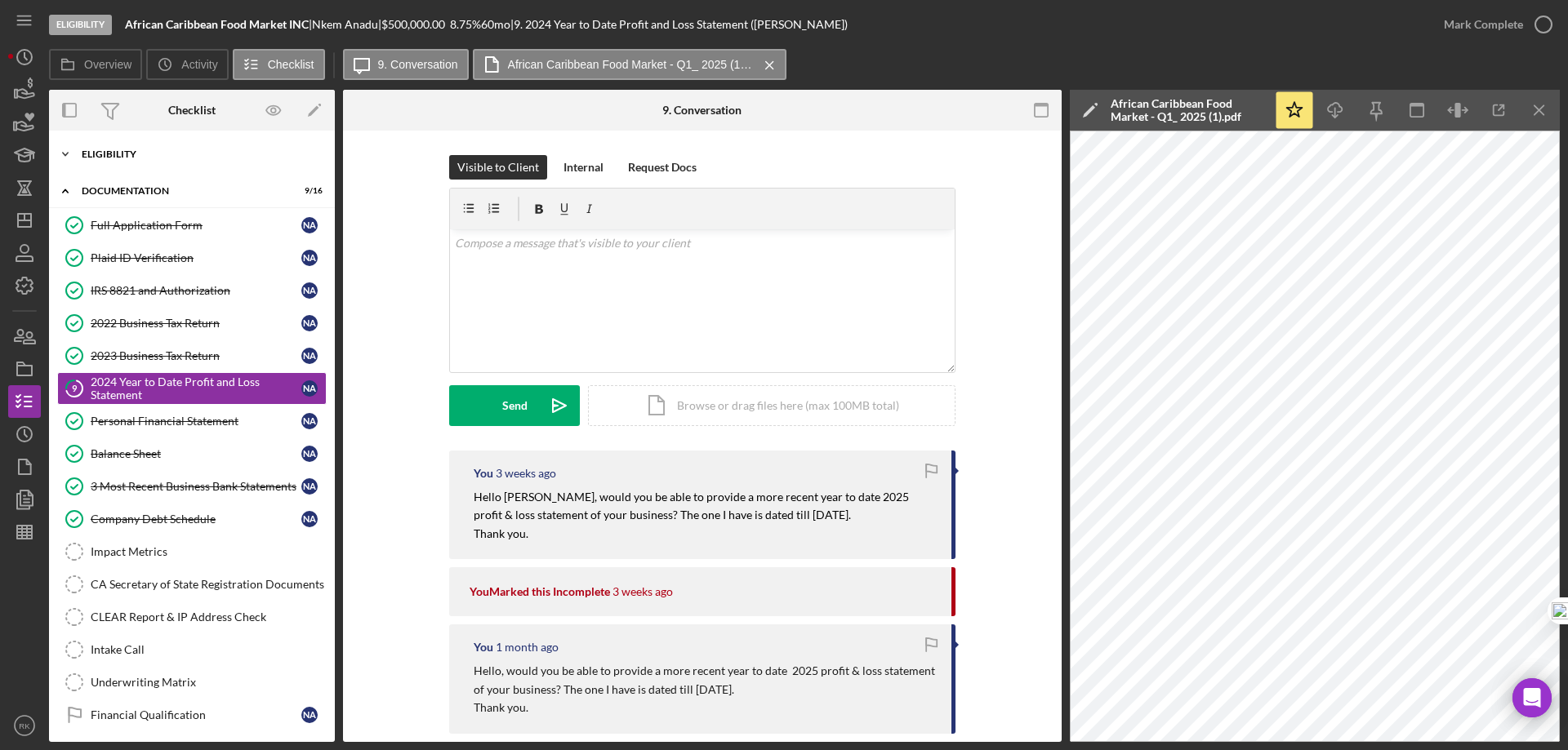
drag, startPoint x: 134, startPoint y: 156, endPoint x: 135, endPoint y: 167, distance: 11.0
click at [134, 155] on div "Eligibility" at bounding box center [197, 154] width 232 height 10
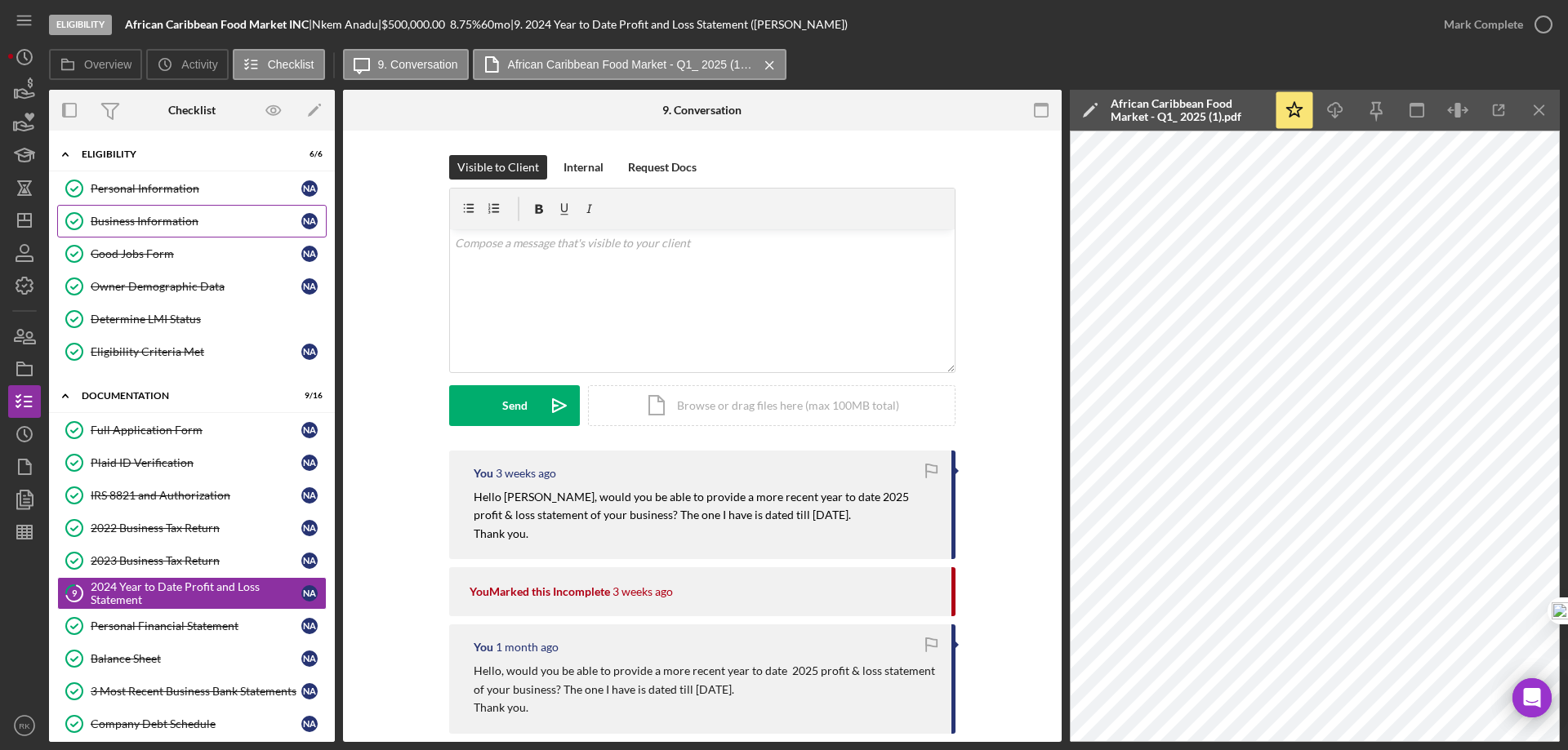
click at [145, 217] on div "Business Information" at bounding box center [196, 221] width 210 height 13
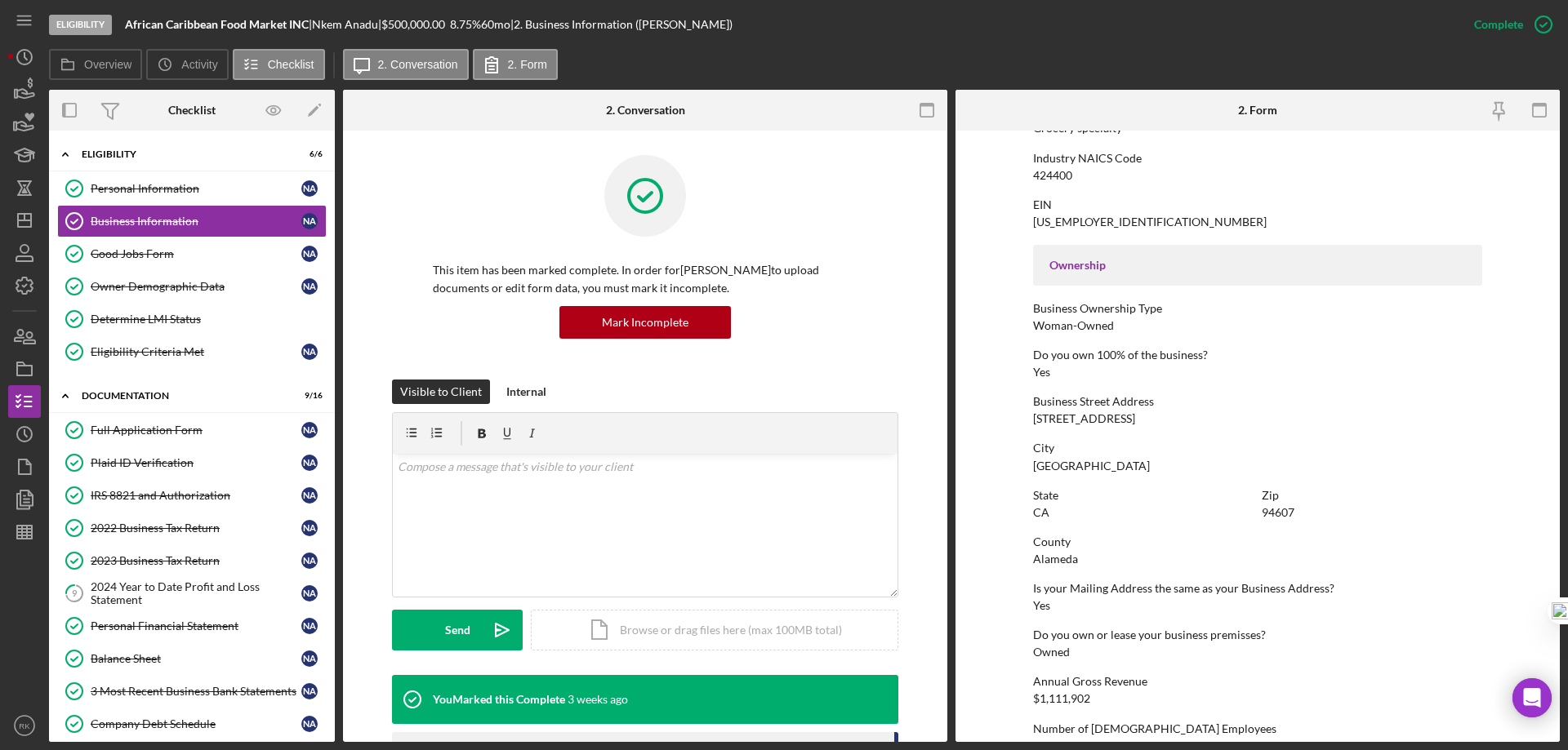
scroll to position [436, 0]
click at [159, 590] on div "2024 Year to Date Profit and Loss Statement" at bounding box center [196, 594] width 210 height 27
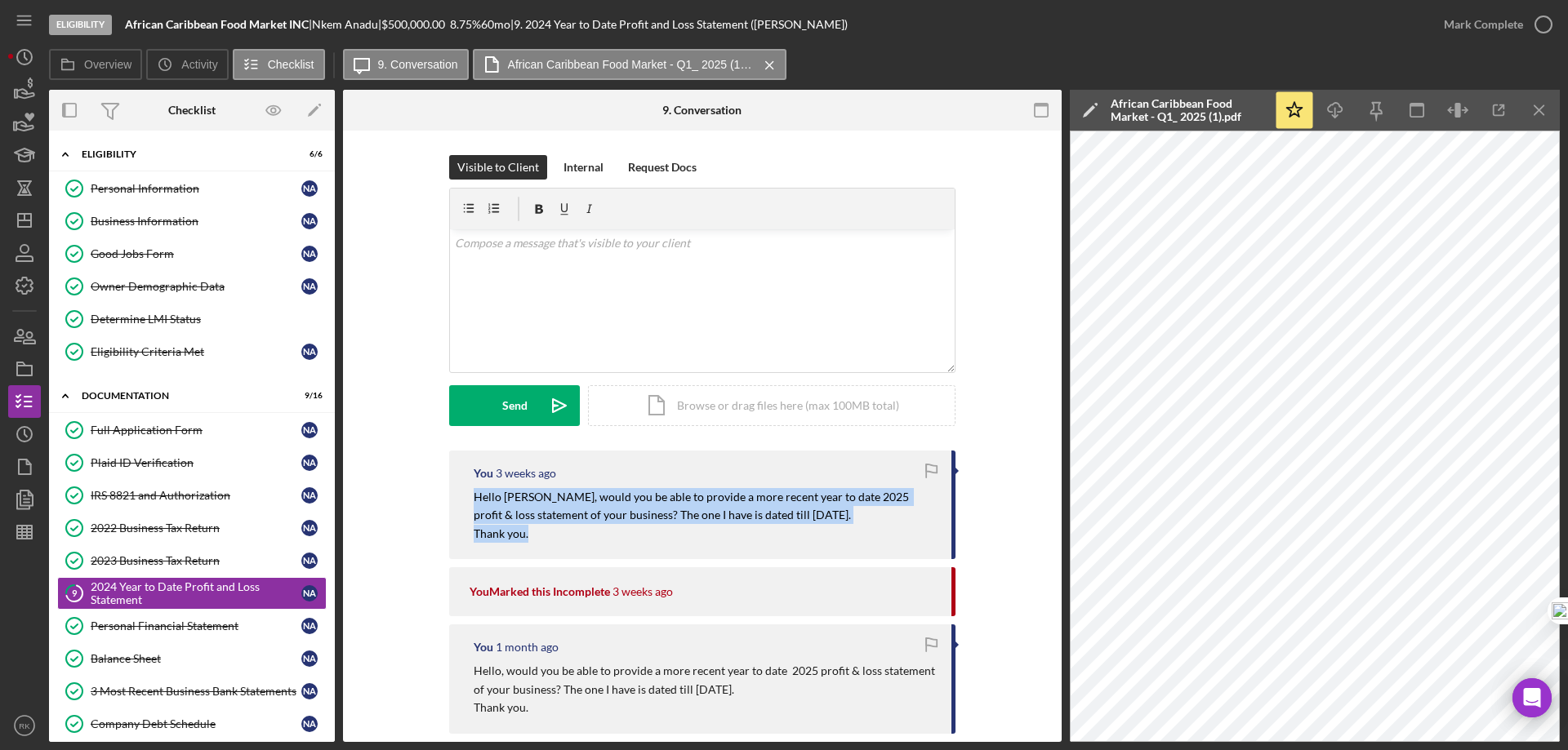
drag, startPoint x: 469, startPoint y: 496, endPoint x: 777, endPoint y: 545, distance: 311.9
click at [777, 545] on div "You [DATE] Hello [PERSON_NAME], would you be able to provide a more recent year…" at bounding box center [702, 504] width 506 height 109
copy div "Hello [PERSON_NAME], would you be able to provide a more recent year to date 20…"
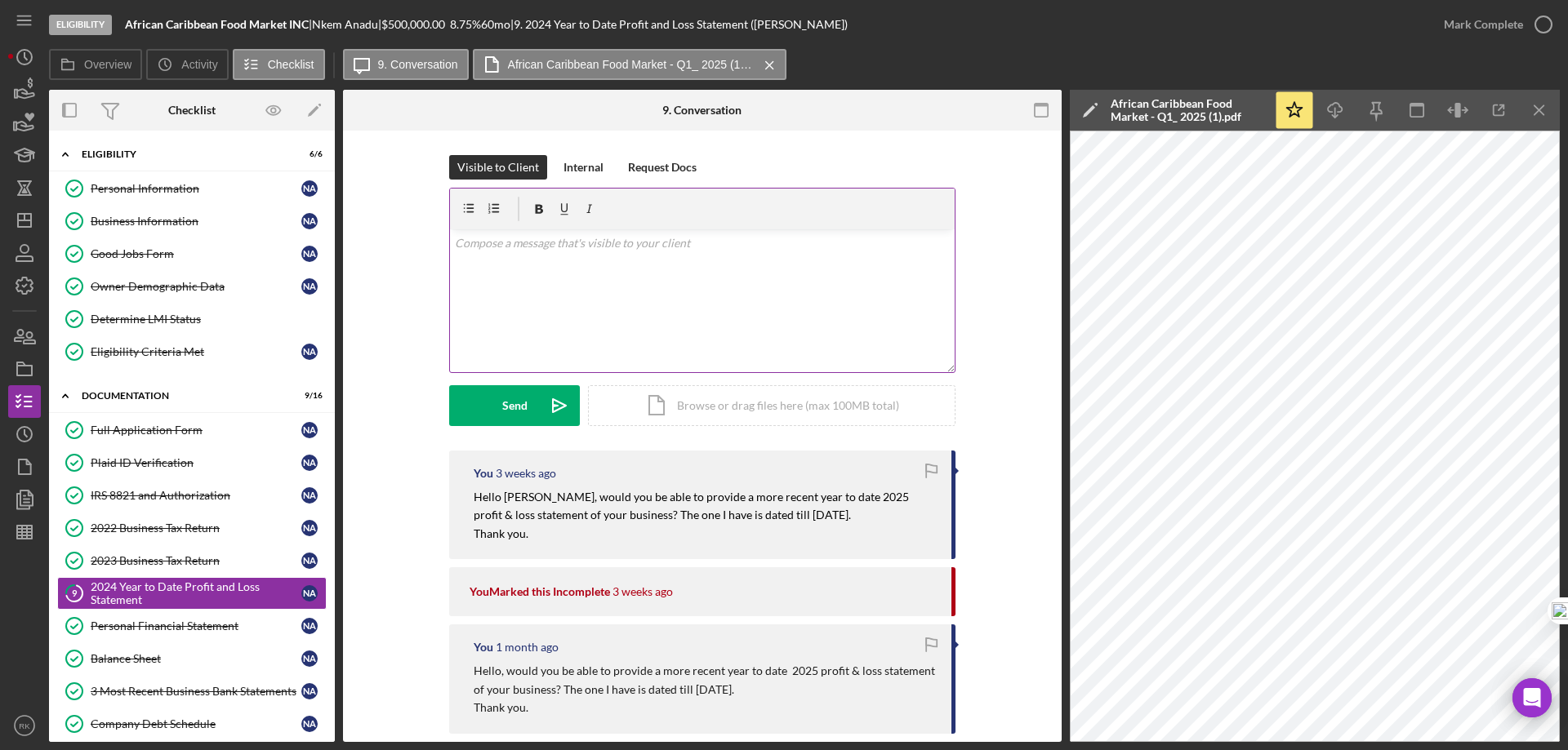
click at [524, 256] on div "v Color teal Color pink Remove color Add row above Add row below Add column bef…" at bounding box center [702, 301] width 505 height 143
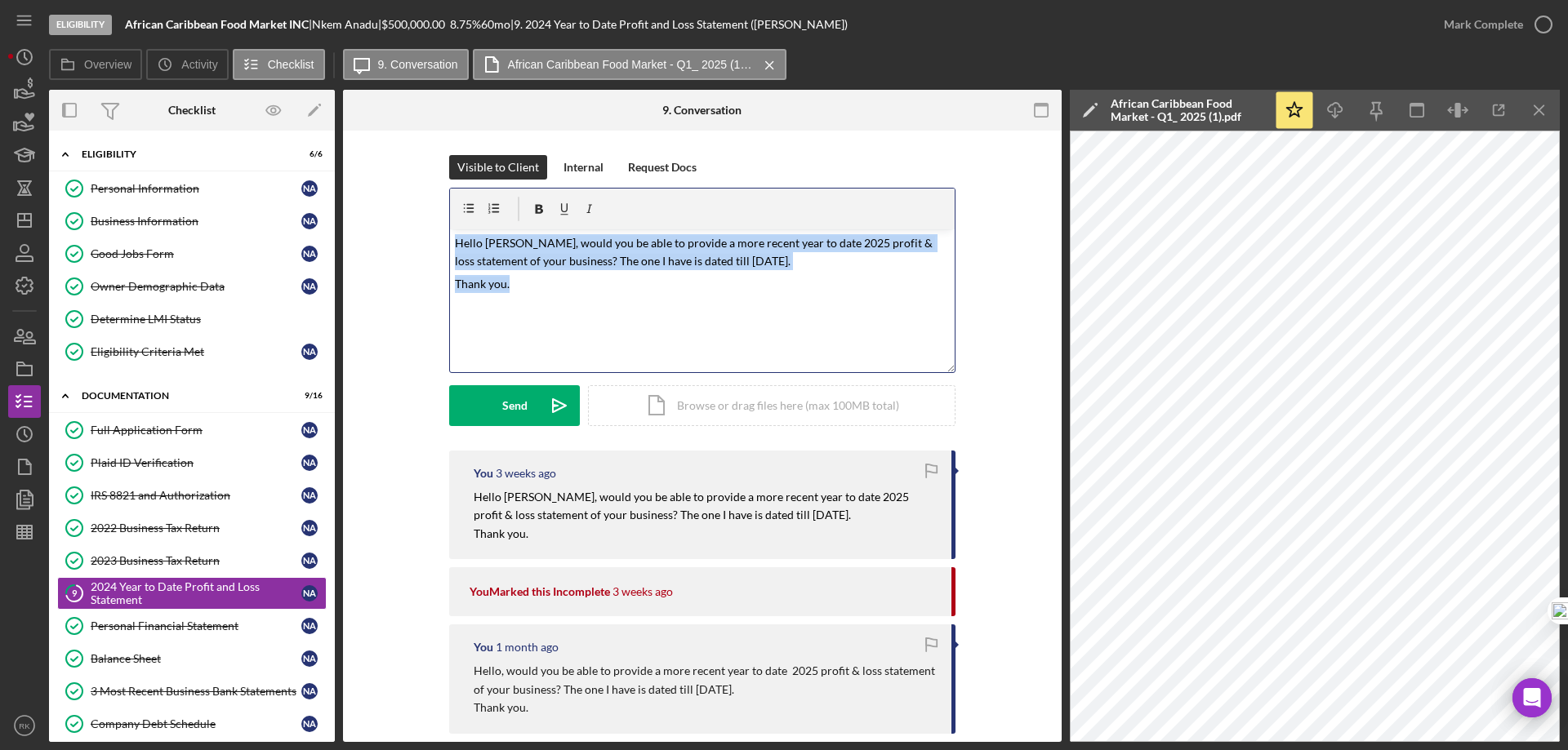
drag, startPoint x: 529, startPoint y: 282, endPoint x: 448, endPoint y: 229, distance: 96.8
click at [450, 229] on div "v Color teal Color pink Remove color Add row above Add row below Add column bef…" at bounding box center [702, 280] width 505 height 184
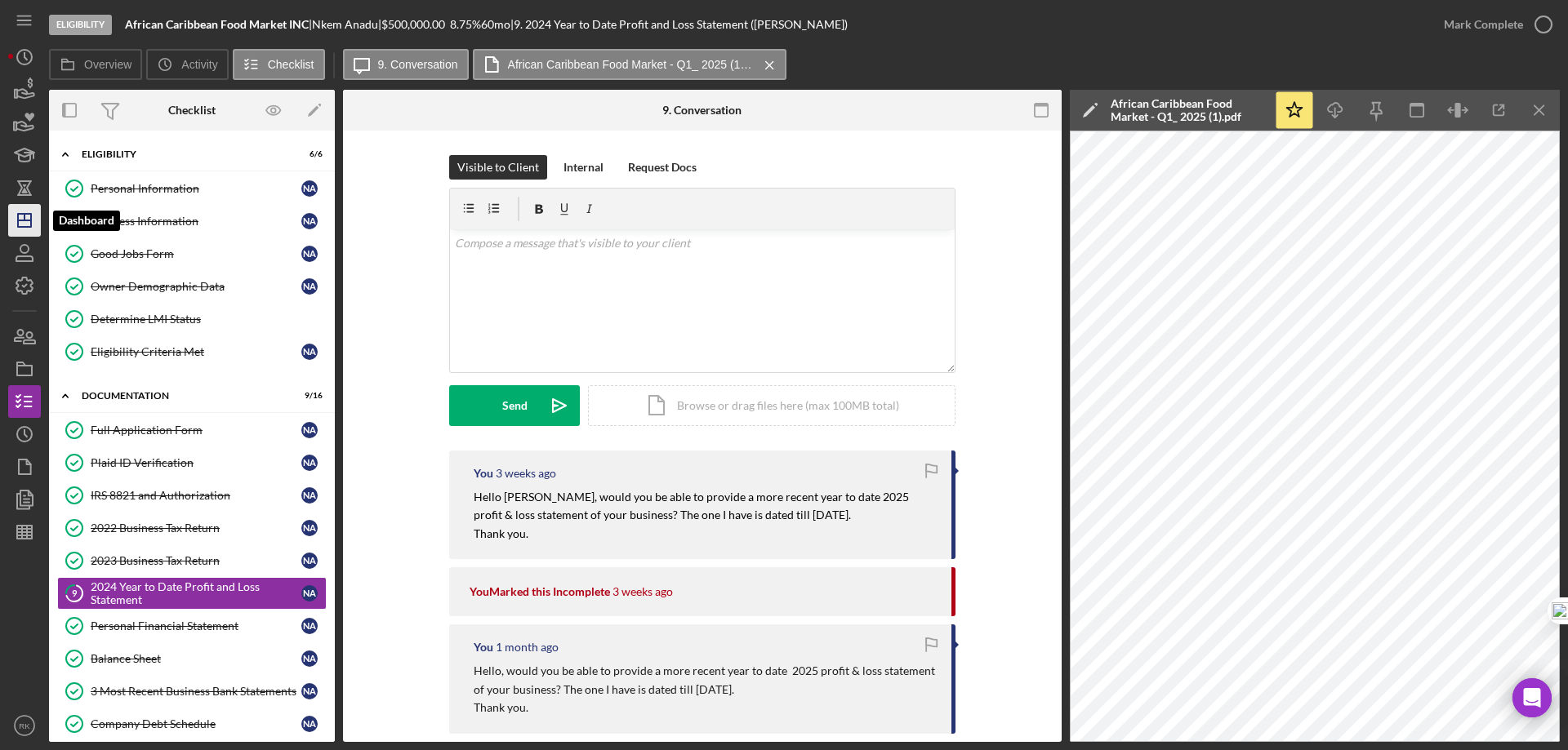
drag, startPoint x: 14, startPoint y: 223, endPoint x: 35, endPoint y: 223, distance: 21.0
click at [14, 223] on icon "Icon/Dashboard" at bounding box center [25, 220] width 41 height 41
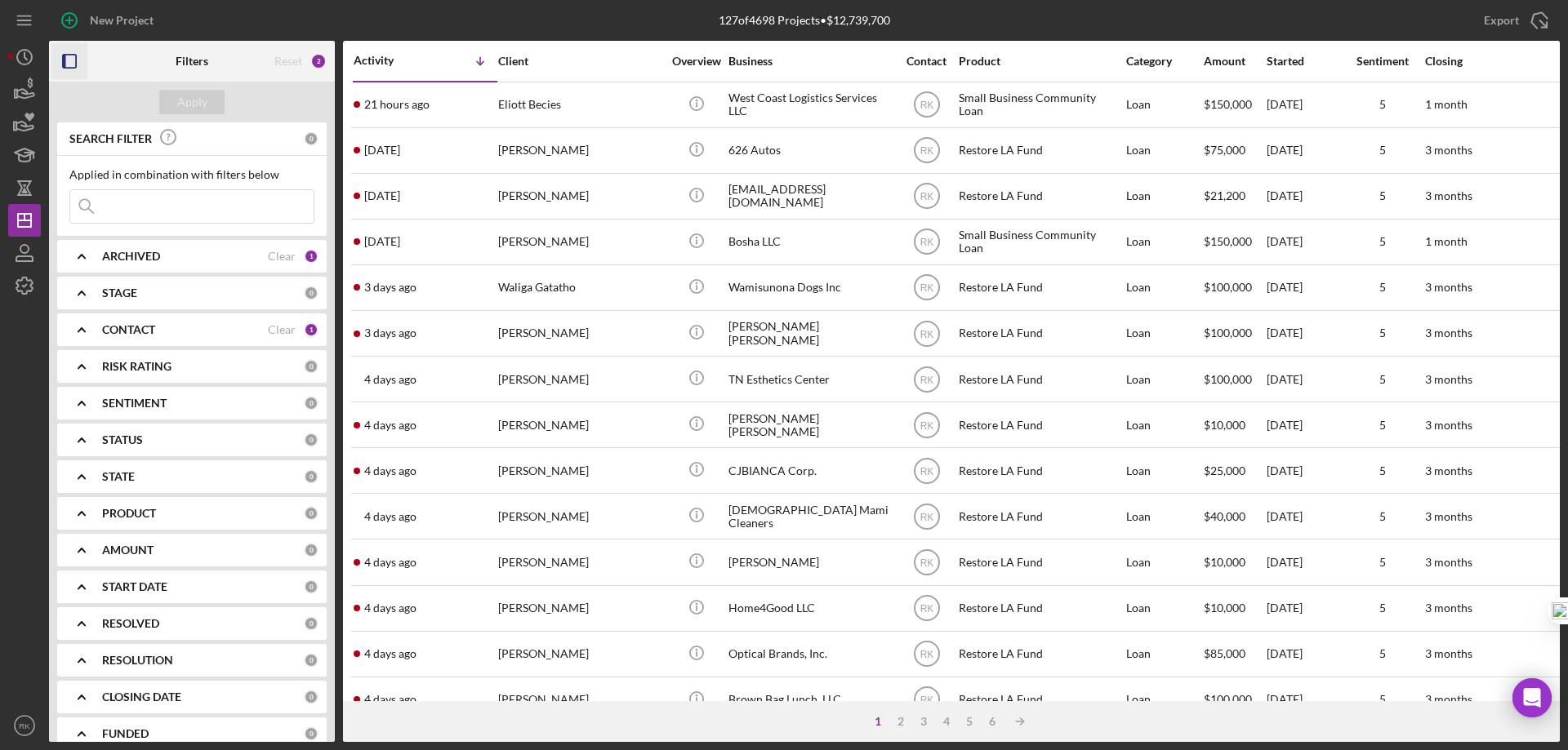
click at [67, 64] on icon "button" at bounding box center [70, 62] width 37 height 37
